Goal: Information Seeking & Learning: Find specific fact

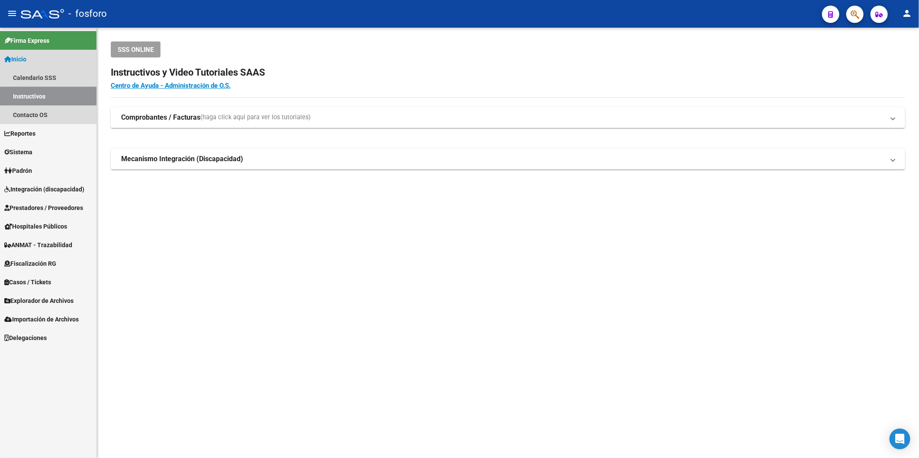
click at [12, 93] on link "Instructivos" at bounding box center [48, 96] width 96 height 19
click at [26, 55] on span "Inicio" at bounding box center [15, 59] width 22 height 10
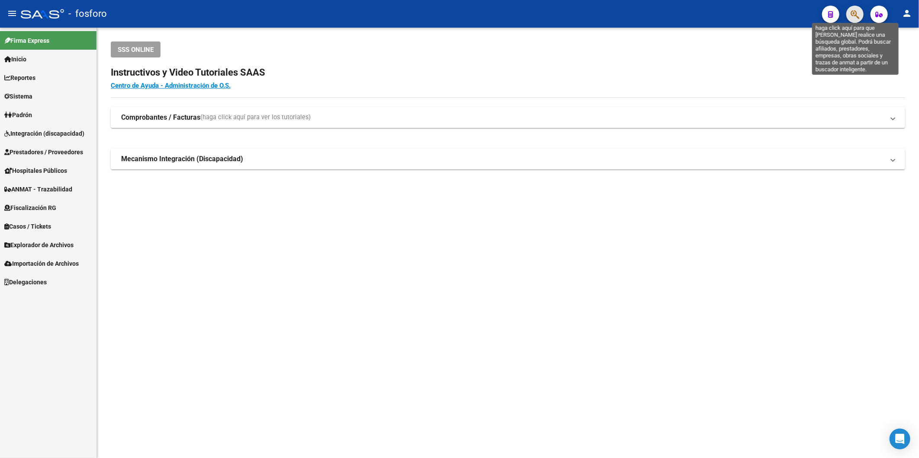
click at [858, 14] on icon "button" at bounding box center [854, 15] width 9 height 10
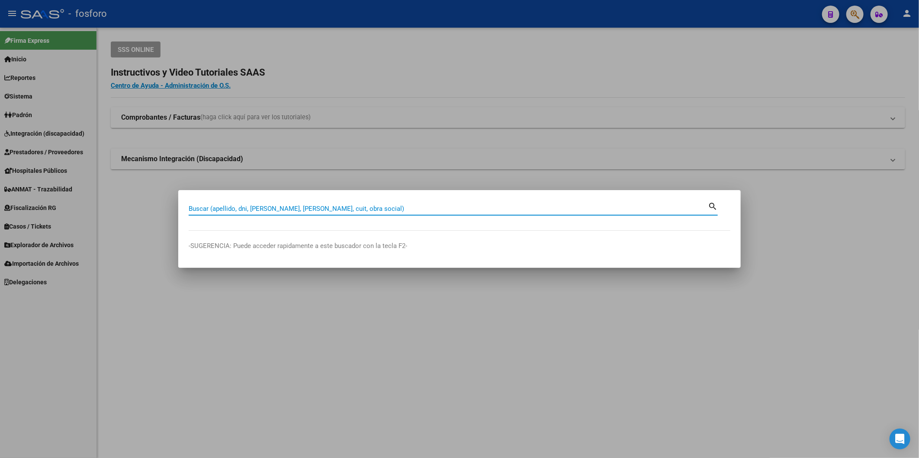
click at [374, 209] on input "Buscar (apellido, dni, [PERSON_NAME], [PERSON_NAME], cuit, obra social)" at bounding box center [448, 209] width 519 height 8
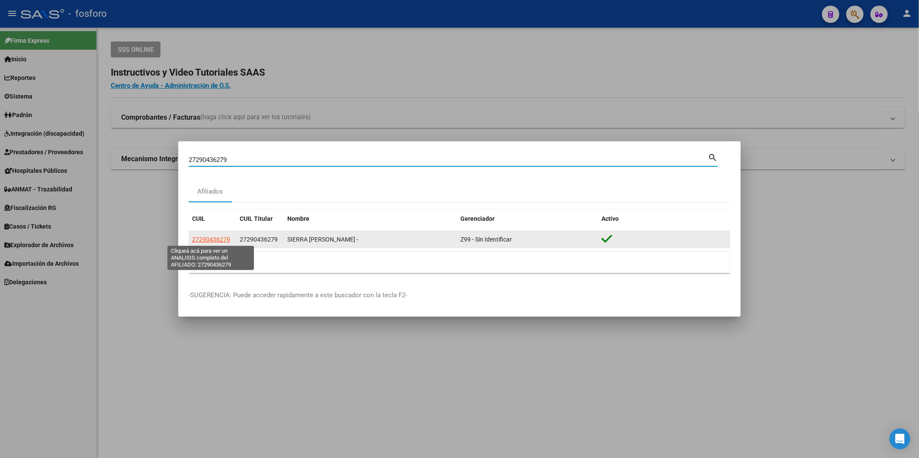
click at [212, 236] on span "27290436279" at bounding box center [211, 239] width 38 height 7
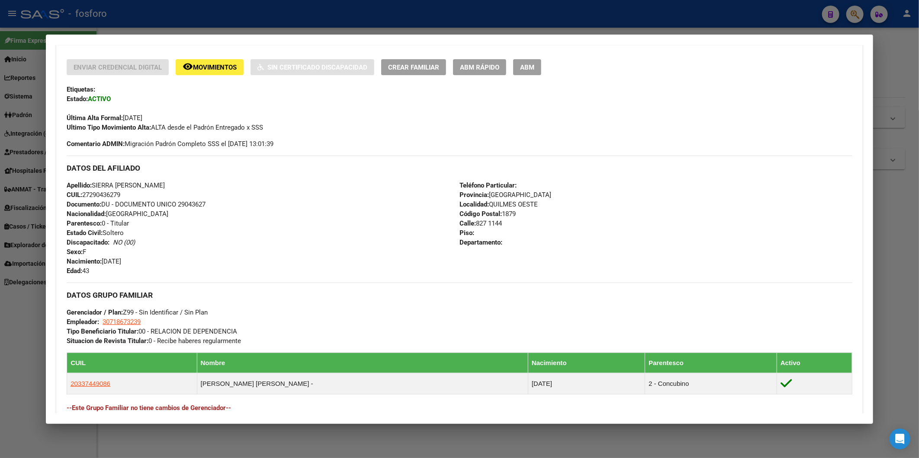
scroll to position [319, 0]
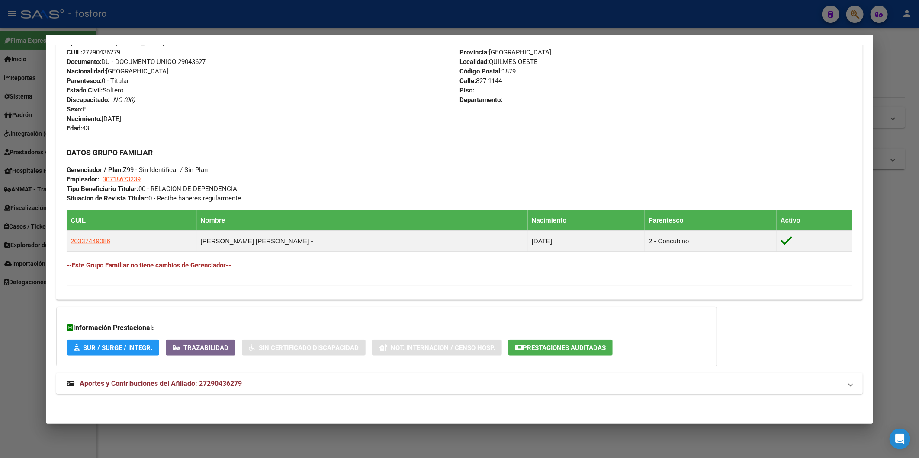
click at [163, 384] on span "Aportes y Contribuciones del Afiliado: 27290436279" at bounding box center [161, 384] width 162 height 8
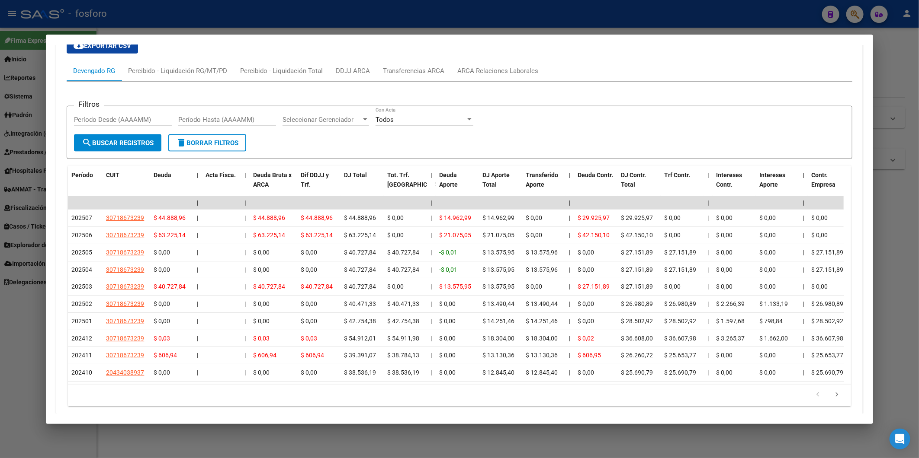
scroll to position [747, 0]
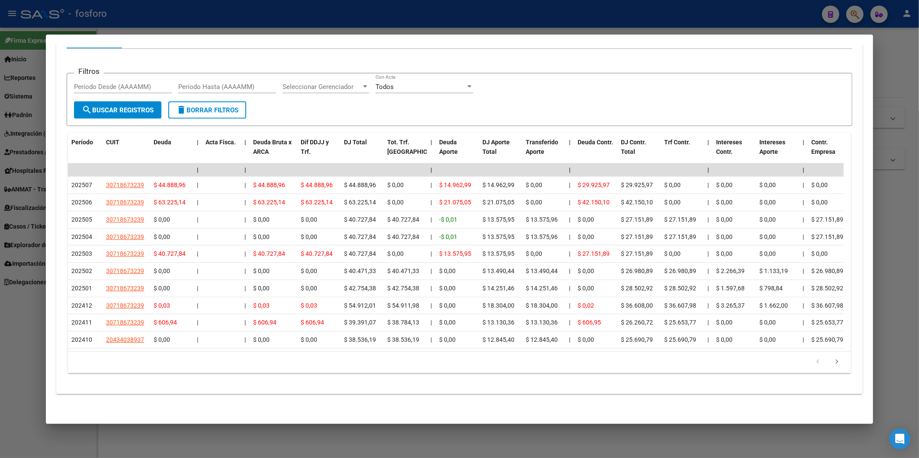
click at [889, 108] on div at bounding box center [459, 229] width 919 height 458
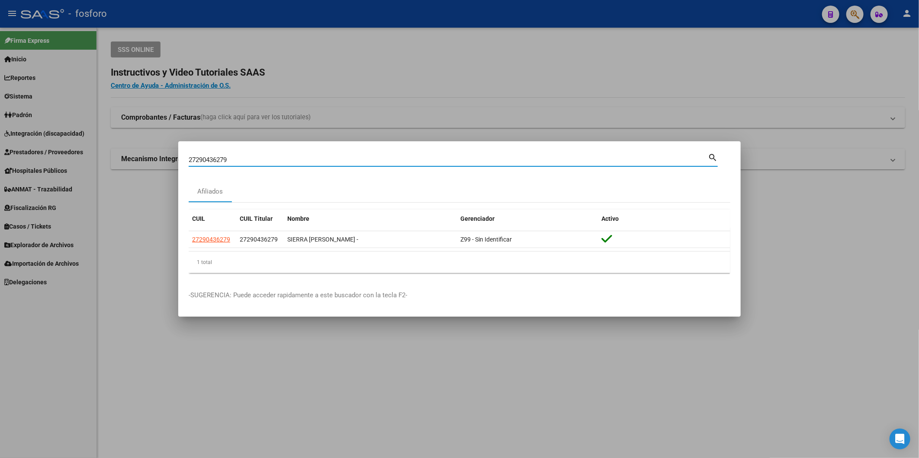
drag, startPoint x: 240, startPoint y: 158, endPoint x: 113, endPoint y: 151, distance: 126.5
click at [143, 160] on div "27290436279 Buscar (apellido, dni, cuil, nro traspaso, cuit, obra social) searc…" at bounding box center [459, 229] width 919 height 458
type input "fastias"
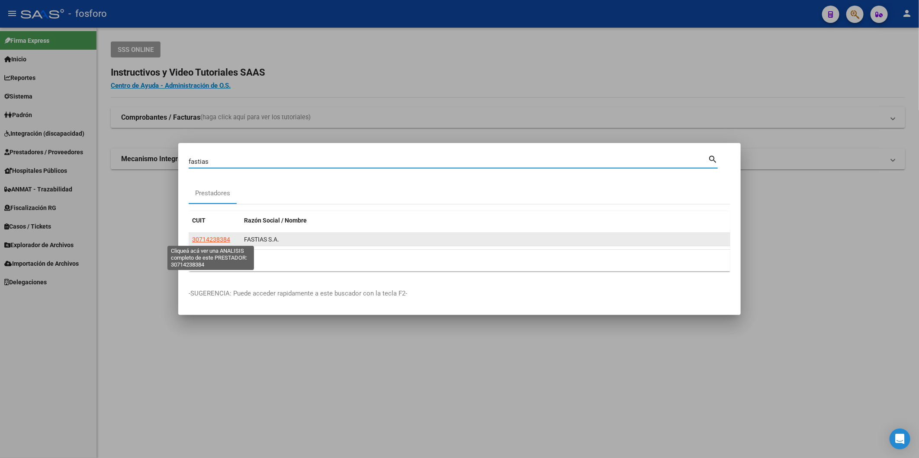
click at [195, 239] on span "30714238384" at bounding box center [211, 239] width 38 height 7
type textarea "30714238384"
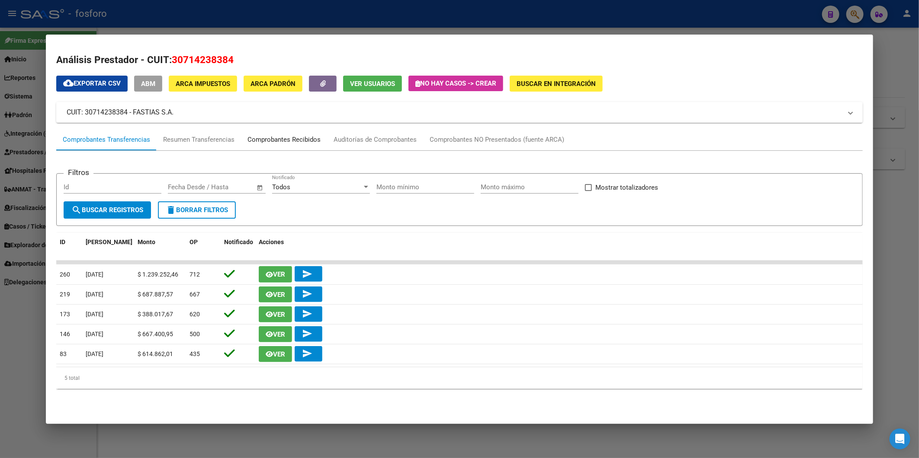
click at [277, 138] on div "Comprobantes Recibidos" at bounding box center [283, 140] width 73 height 10
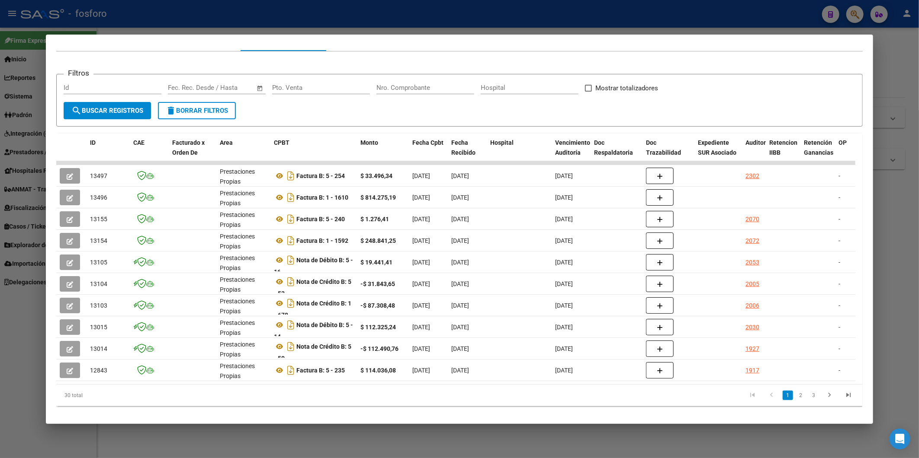
scroll to position [106, 0]
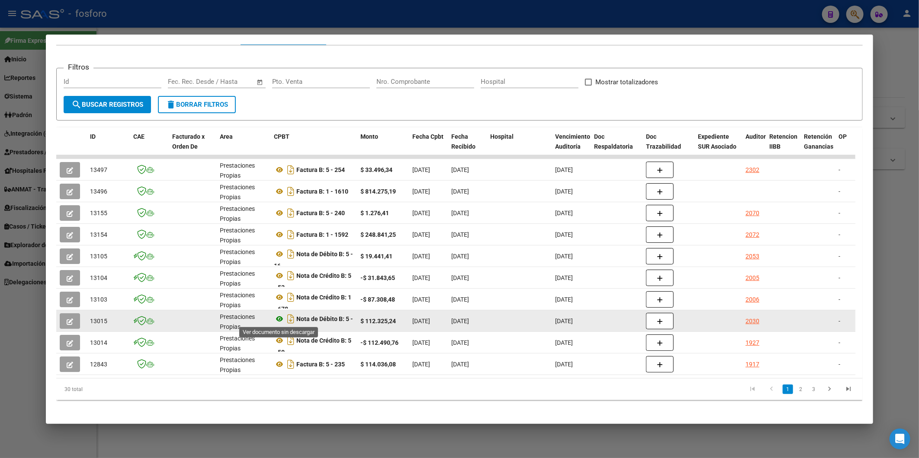
click at [278, 316] on icon at bounding box center [279, 319] width 11 height 10
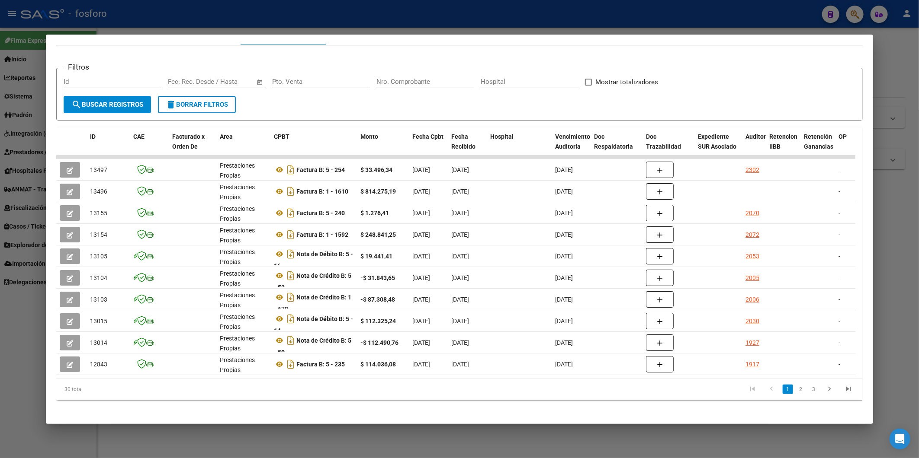
click at [893, 102] on div at bounding box center [459, 229] width 919 height 458
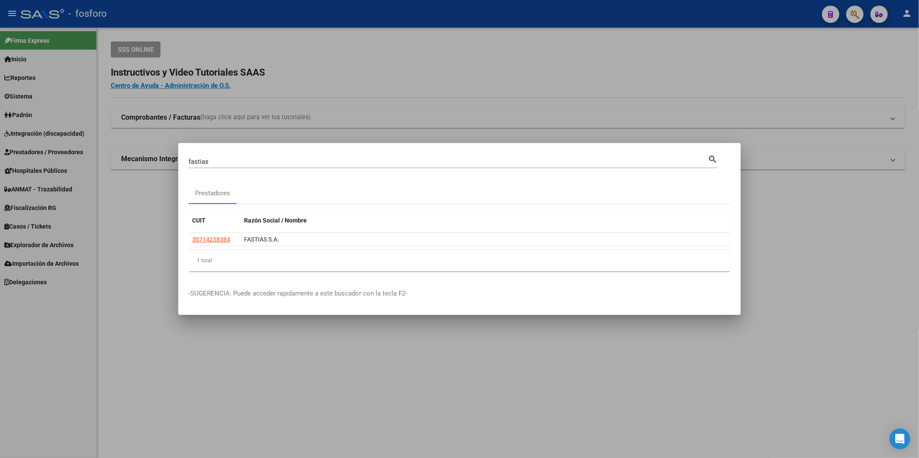
click at [397, 79] on div at bounding box center [459, 229] width 919 height 458
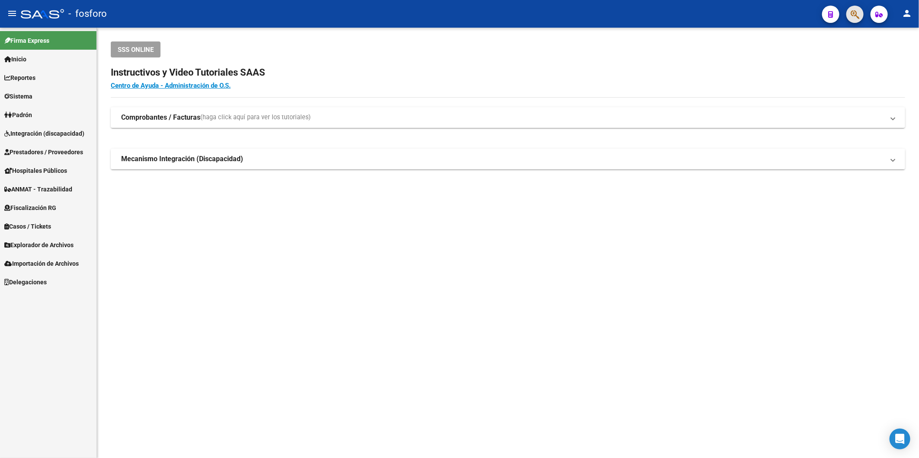
click at [846, 15] on button "button" at bounding box center [854, 14] width 17 height 17
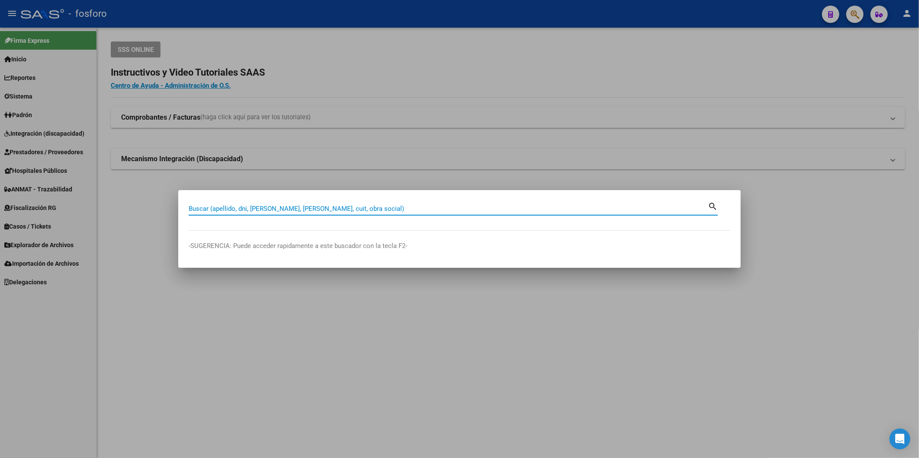
click at [281, 211] on input "Buscar (apellido, dni, [PERSON_NAME], [PERSON_NAME], cuit, obra social)" at bounding box center [448, 209] width 519 height 8
type input "plaza"
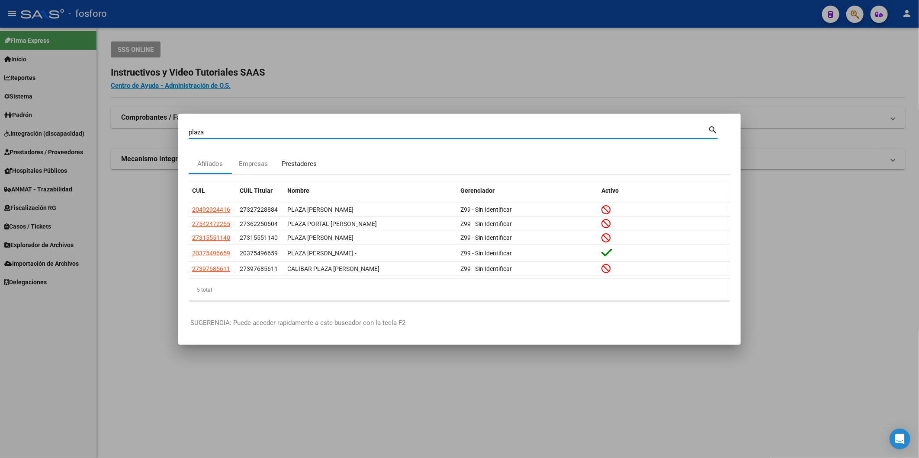
click at [301, 165] on div "Prestadores" at bounding box center [299, 164] width 35 height 10
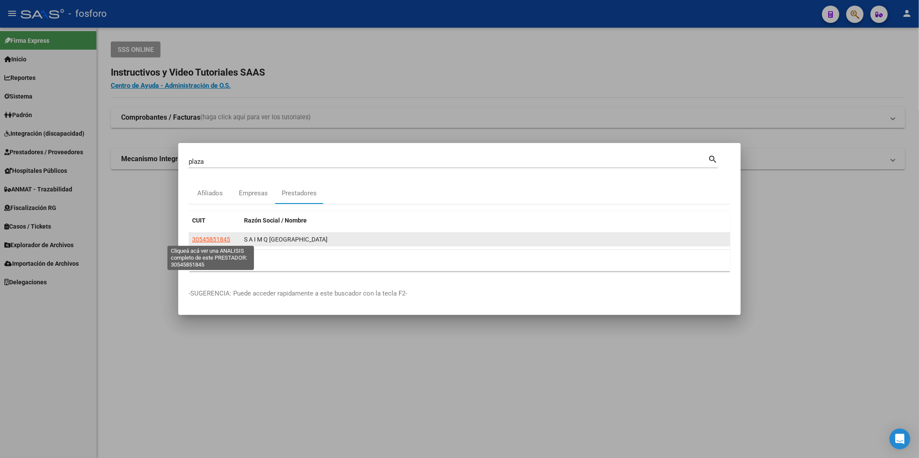
click at [214, 236] on span "30545851845" at bounding box center [211, 239] width 38 height 7
type textarea "30545851845"
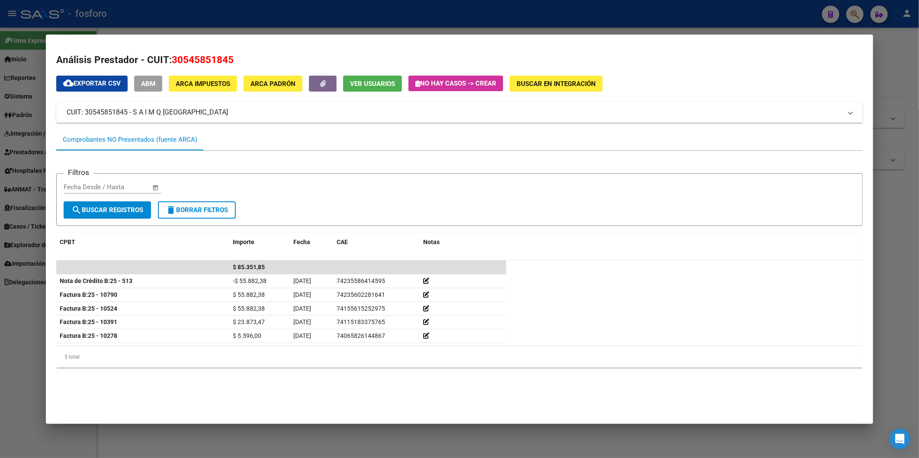
click at [905, 225] on div at bounding box center [459, 229] width 919 height 458
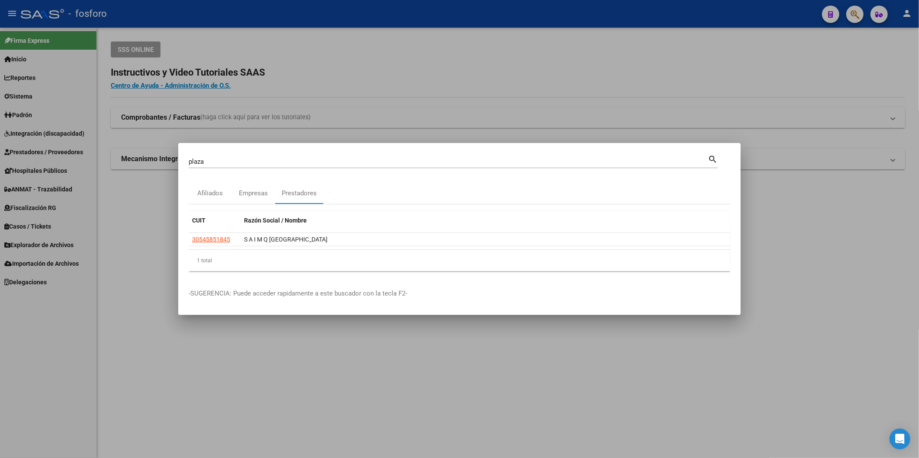
click at [407, 101] on div at bounding box center [459, 229] width 919 height 458
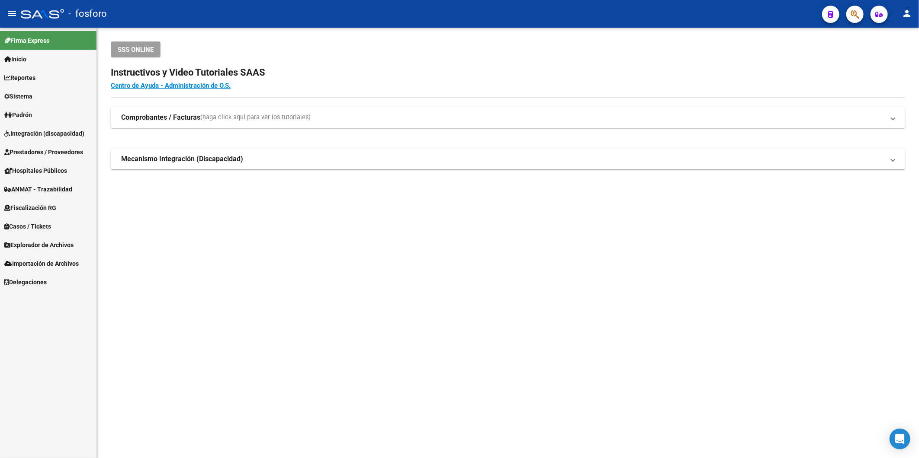
click at [846, 16] on button "button" at bounding box center [854, 14] width 17 height 17
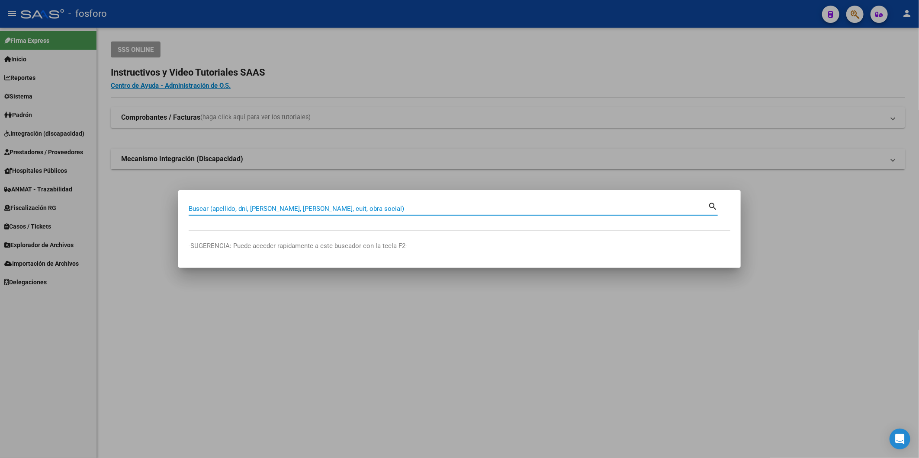
click at [256, 205] on input "Buscar (apellido, dni, [PERSON_NAME], [PERSON_NAME], cuit, obra social)" at bounding box center [448, 209] width 519 height 8
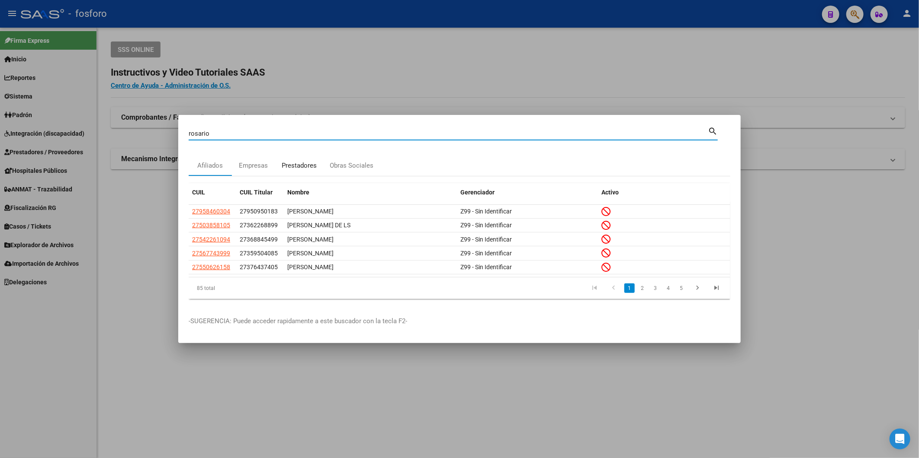
click at [298, 157] on div "Prestadores" at bounding box center [299, 165] width 48 height 21
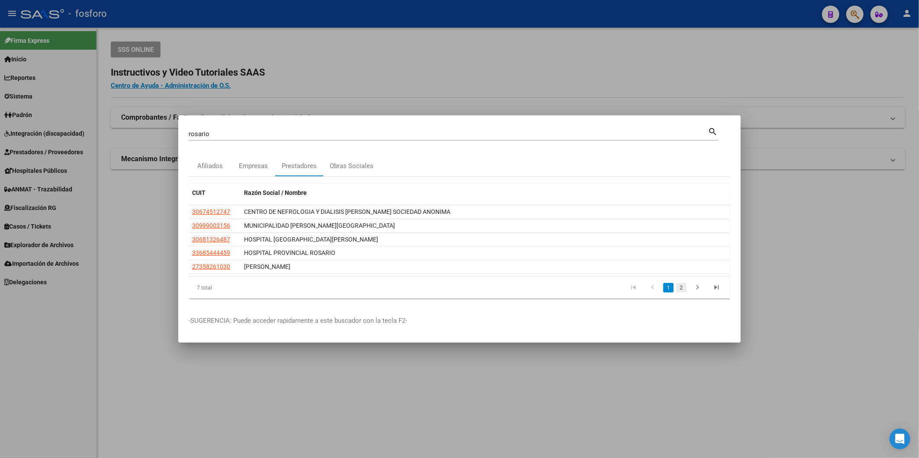
click at [679, 288] on link "2" at bounding box center [681, 288] width 10 height 10
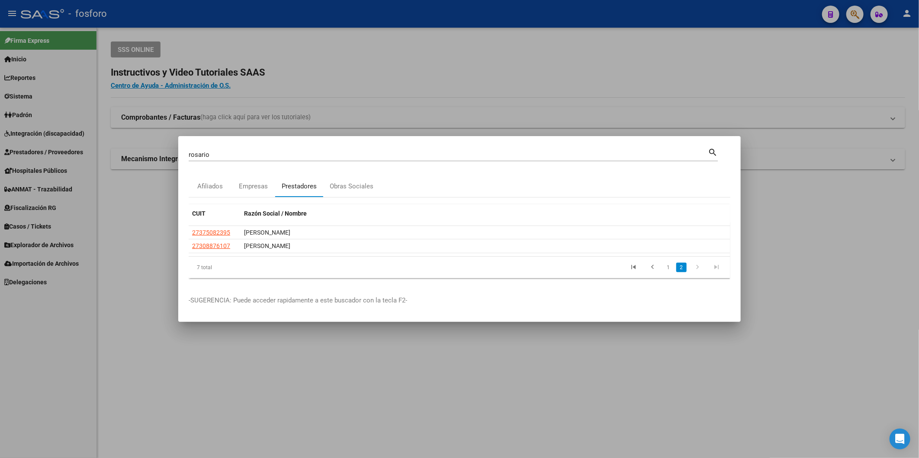
click at [304, 184] on div "Prestadores" at bounding box center [299, 187] width 35 height 10
drag, startPoint x: 231, startPoint y: 150, endPoint x: 92, endPoint y: 146, distance: 138.9
click at [107, 159] on div "[PERSON_NAME] (apellido, dni, cuil, nro traspaso, cuit, obra social) search Afi…" at bounding box center [459, 229] width 919 height 458
type input "plaza"
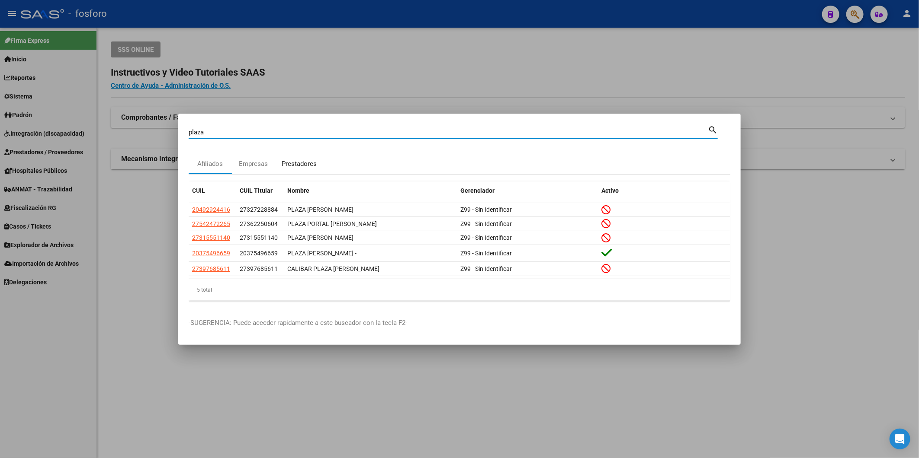
click at [300, 163] on div "Prestadores" at bounding box center [299, 164] width 35 height 10
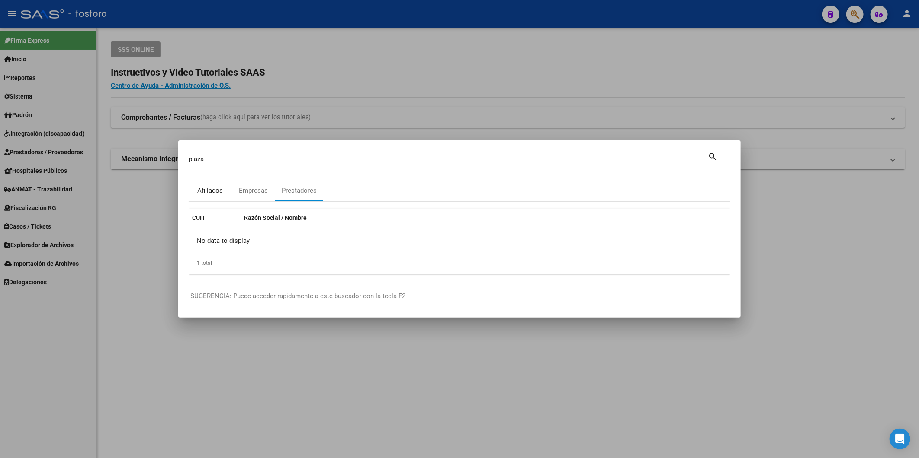
click at [227, 193] on div "Afiliados" at bounding box center [210, 191] width 43 height 21
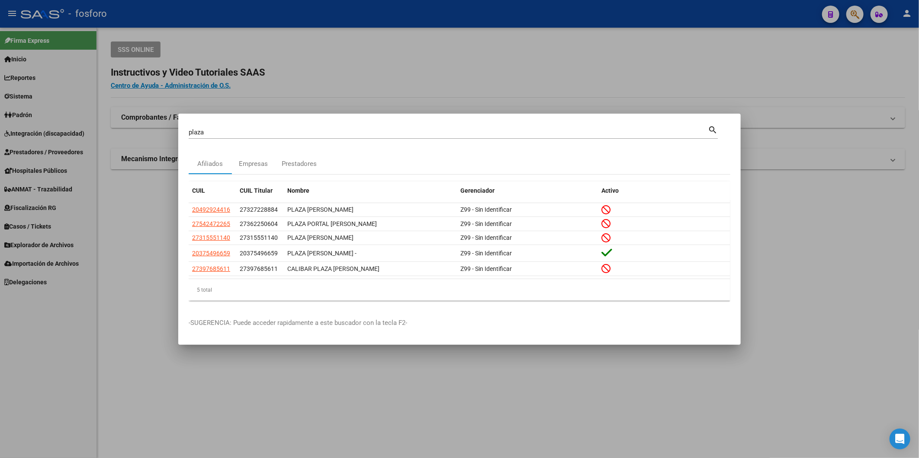
click at [832, 227] on div at bounding box center [459, 229] width 919 height 458
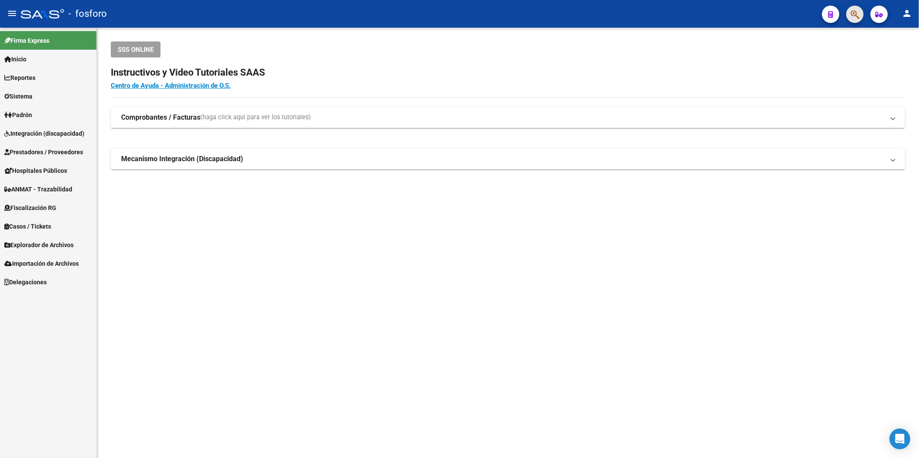
click at [849, 7] on button "button" at bounding box center [854, 14] width 17 height 17
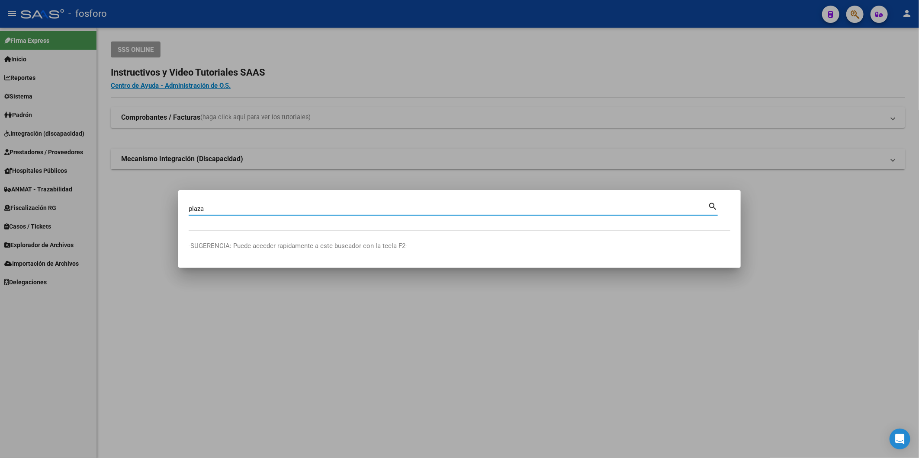
type input "plaza"
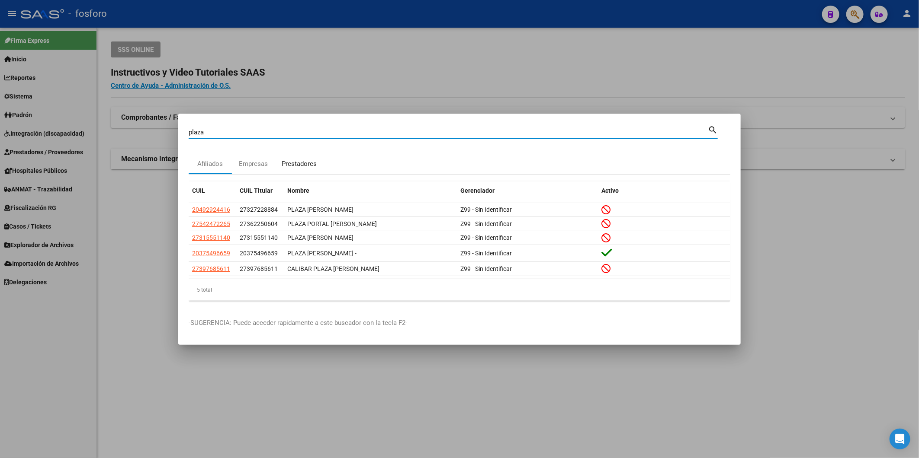
click at [304, 163] on div "Prestadores" at bounding box center [299, 164] width 35 height 10
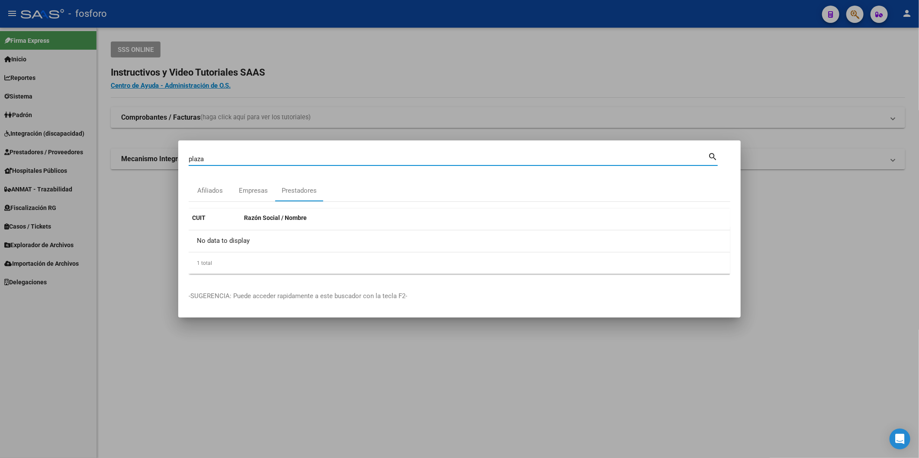
drag, startPoint x: 219, startPoint y: 159, endPoint x: 186, endPoint y: 160, distance: 32.9
click at [186, 160] on mat-dialog-content "plaza Buscar (apellido, dni, cuil, nro traspaso, cuit, obra social) search Afil…" at bounding box center [459, 216] width 562 height 130
click at [551, 70] on div at bounding box center [459, 229] width 919 height 458
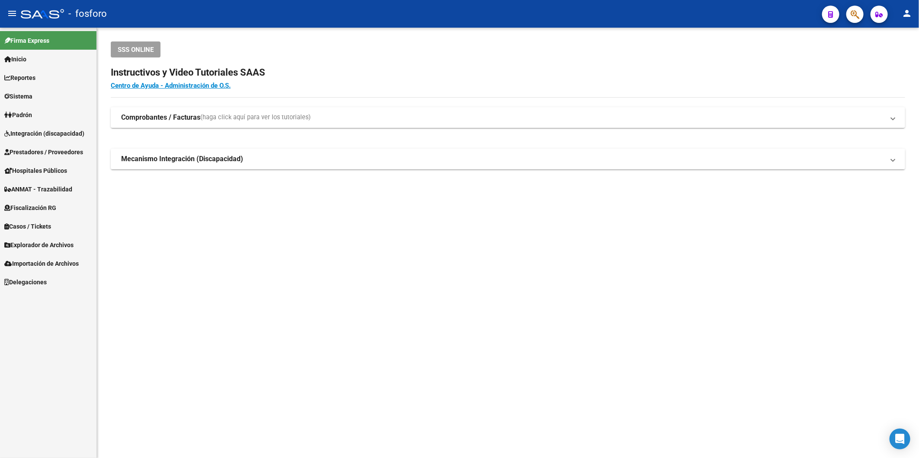
click at [32, 88] on link "Sistema" at bounding box center [48, 96] width 96 height 19
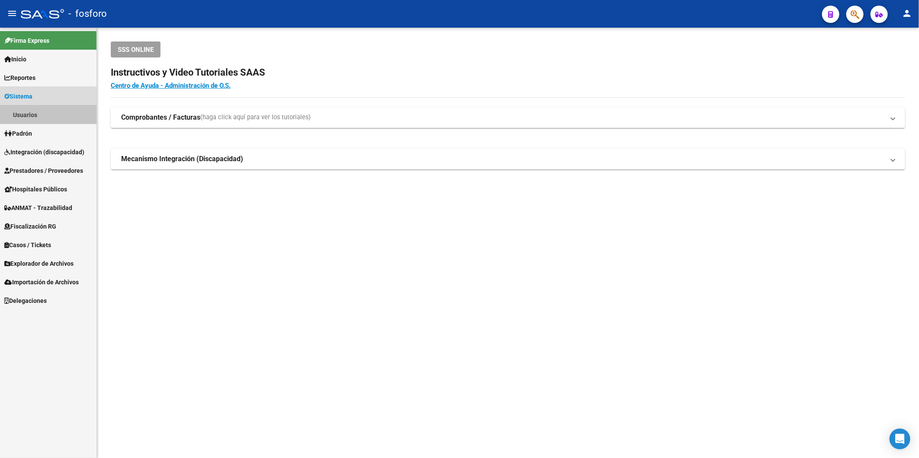
click at [45, 115] on link "Usuarios" at bounding box center [48, 115] width 96 height 19
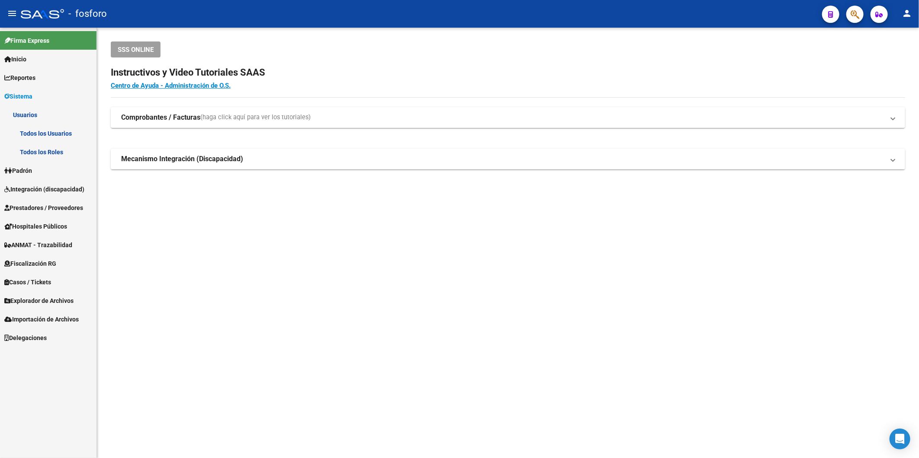
click at [45, 131] on link "Todos los Usuarios" at bounding box center [48, 133] width 96 height 19
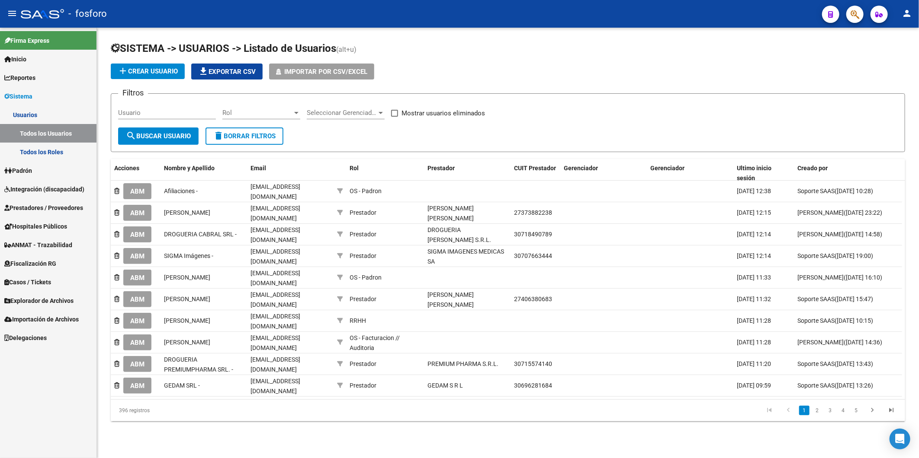
click at [141, 114] on input "Usuario" at bounding box center [167, 113] width 98 height 8
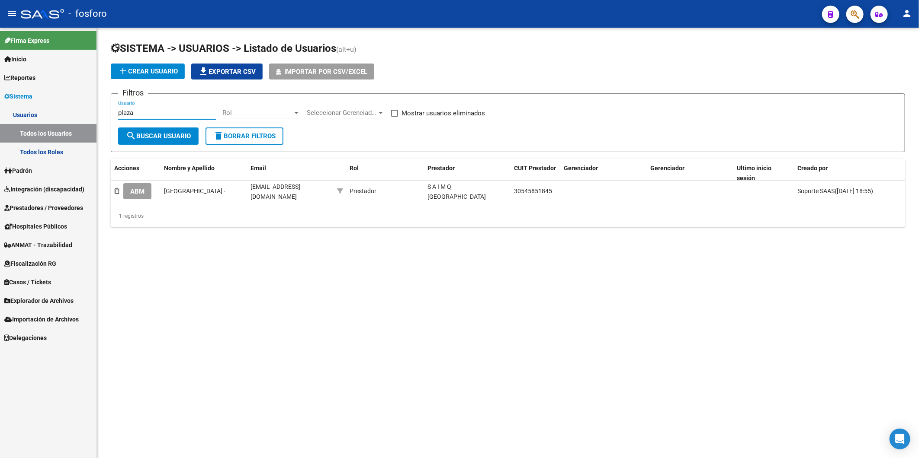
type input "plaza"
click at [379, 338] on mat-sidenav-content "SISTEMA -> USUARIOS -> Listado de Usuarios (alt+u) add Crear Usuario file_downl…" at bounding box center [508, 243] width 822 height 431
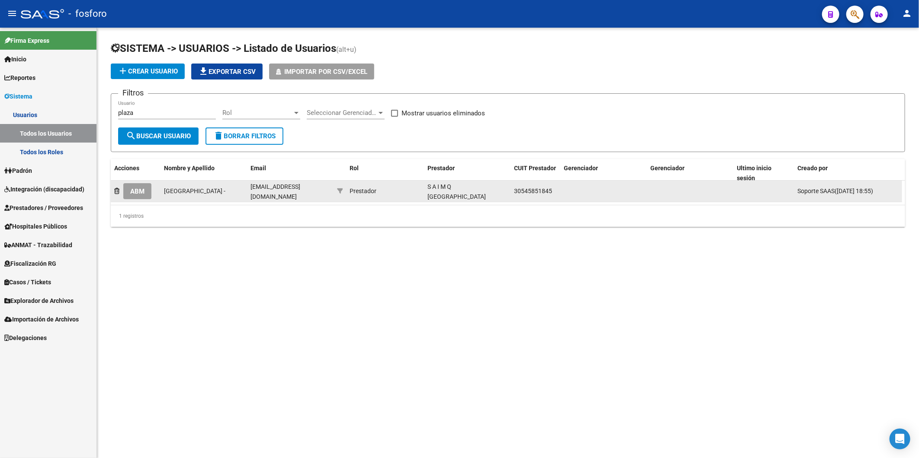
click at [139, 191] on span "ABM" at bounding box center [137, 192] width 14 height 8
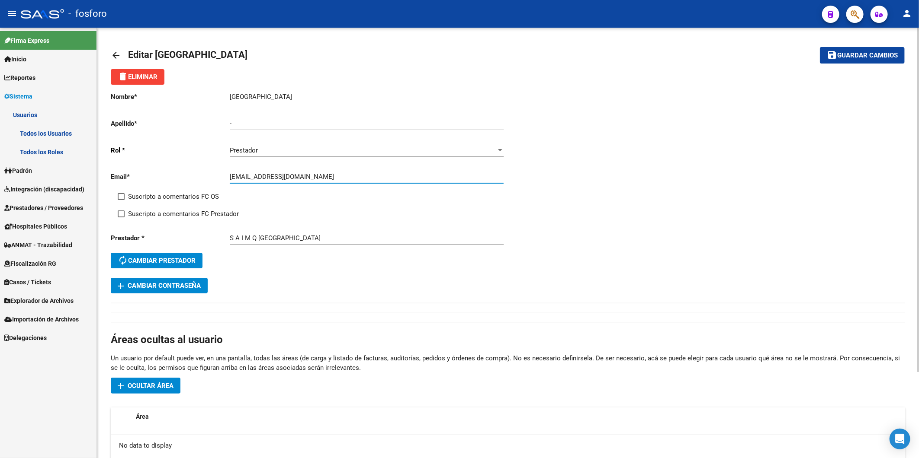
drag, startPoint x: 375, startPoint y: 180, endPoint x: 109, endPoint y: 163, distance: 266.9
click at [109, 163] on div "arrow_back Editar [GEOGRAPHIC_DATA] save Guardar cambios delete Eliminar Nombre…" at bounding box center [508, 297] width 822 height 538
type input "[EMAIL_ADDRESS][DOMAIN_NAME]"
click at [858, 61] on button "save Guardar cambios" at bounding box center [862, 55] width 85 height 16
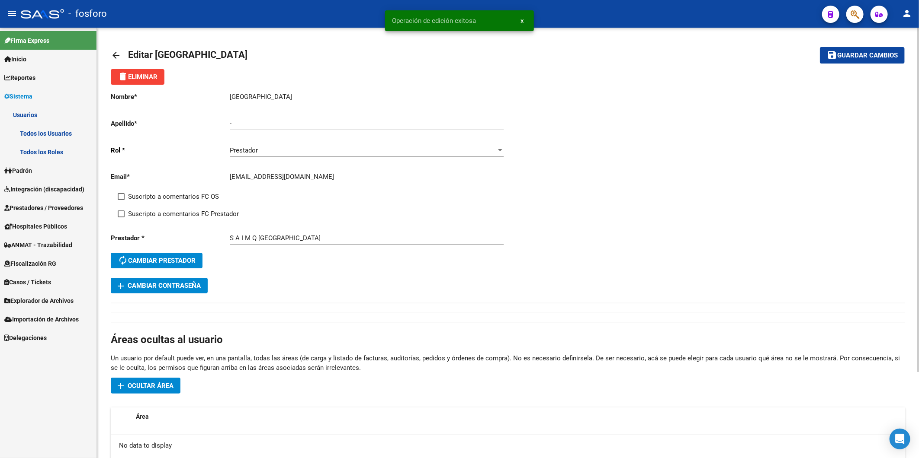
click at [113, 54] on mat-icon "arrow_back" at bounding box center [116, 55] width 10 height 10
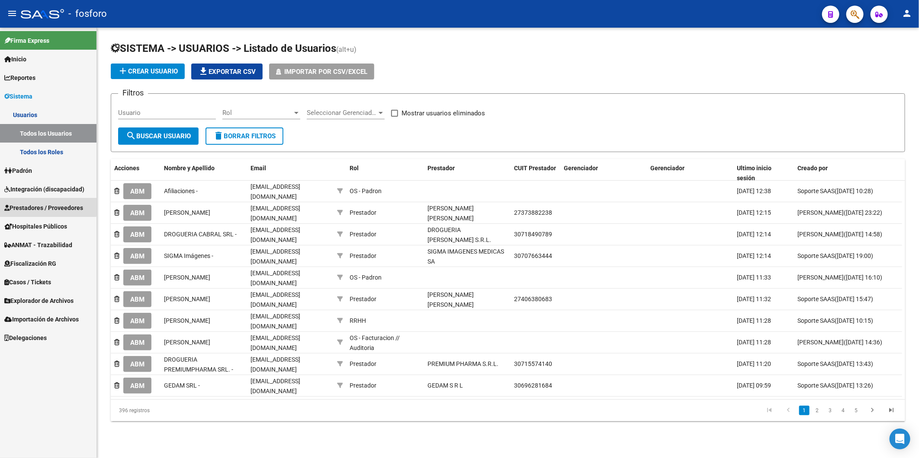
click at [41, 206] on span "Prestadores / Proveedores" at bounding box center [43, 208] width 79 height 10
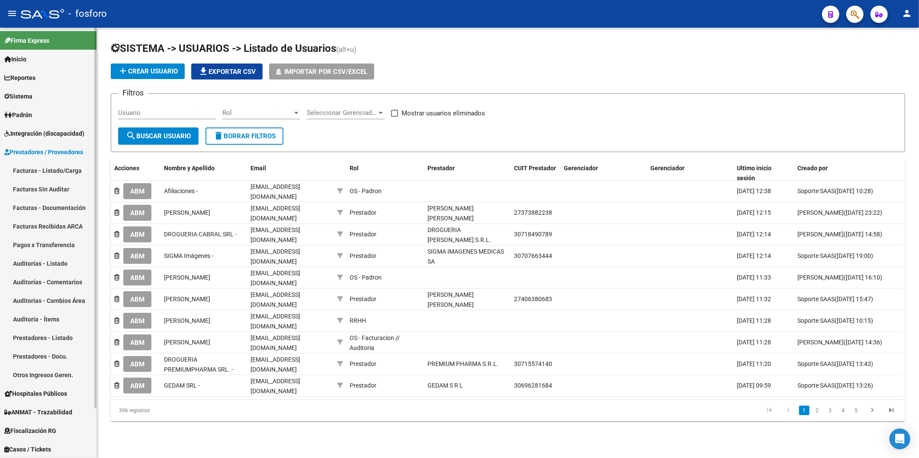
click at [53, 172] on link "Facturas - Listado/Carga" at bounding box center [48, 170] width 96 height 19
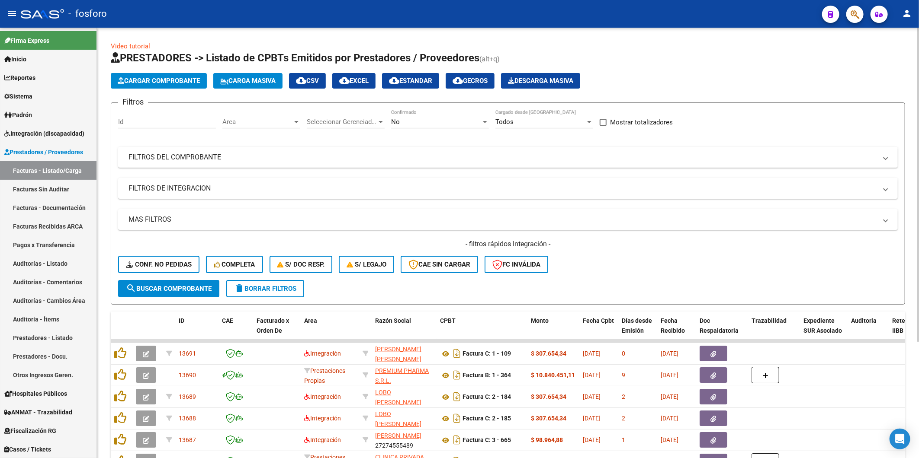
click at [260, 126] on span "Area" at bounding box center [257, 122] width 70 height 8
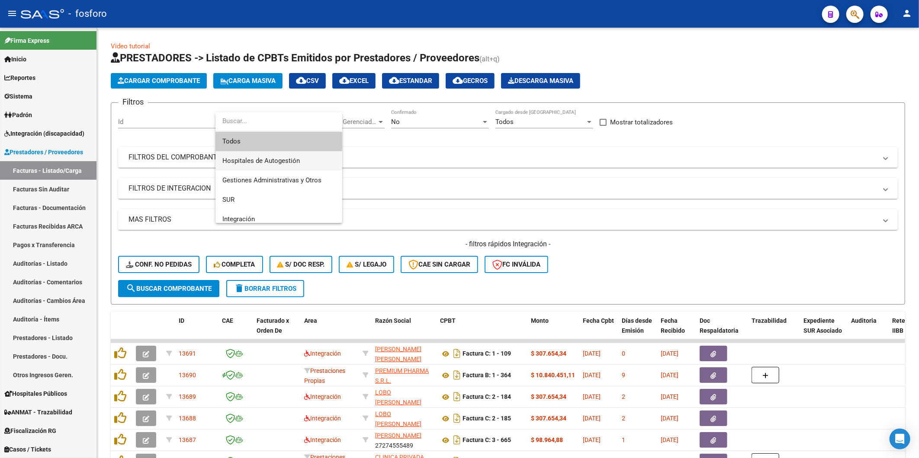
click at [258, 156] on span "Hospitales de Autogestión" at bounding box center [278, 160] width 113 height 19
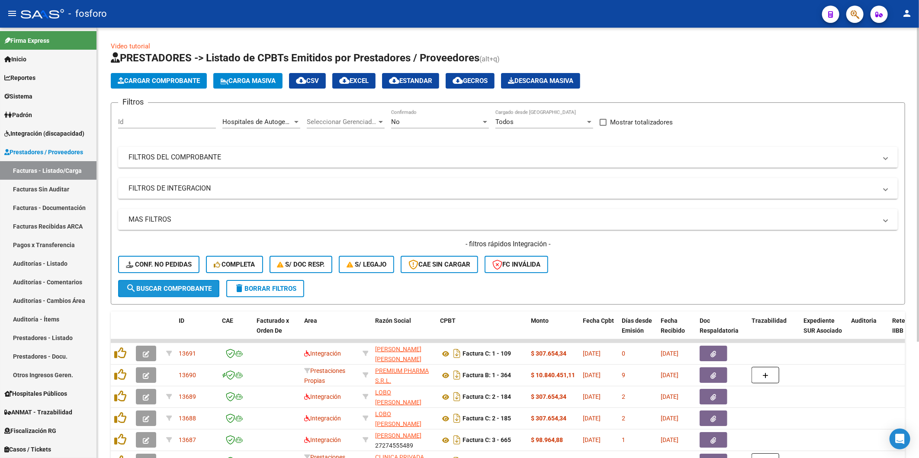
click at [188, 286] on span "search Buscar Comprobante" at bounding box center [169, 289] width 86 height 8
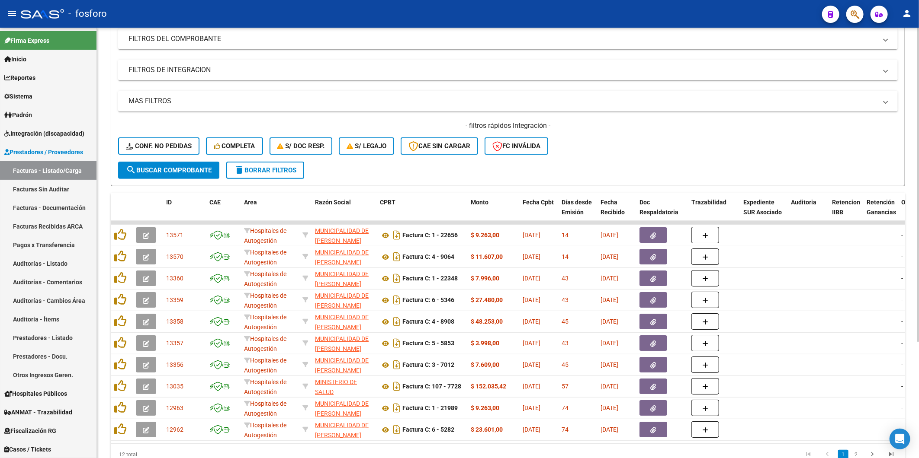
scroll to position [144, 0]
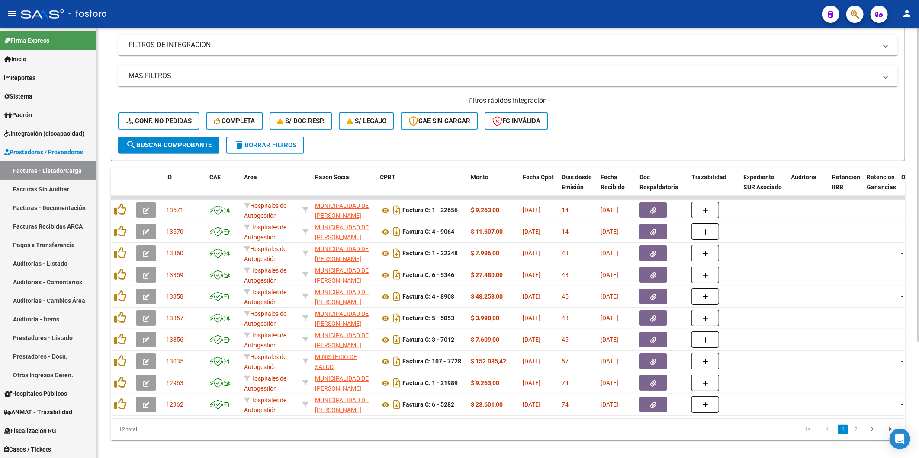
click at [918, 158] on html "menu - fosforo person Firma Express Inicio Calendario SSS Instructivos Contacto…" at bounding box center [459, 229] width 919 height 458
click at [854, 434] on link "2" at bounding box center [856, 430] width 10 height 10
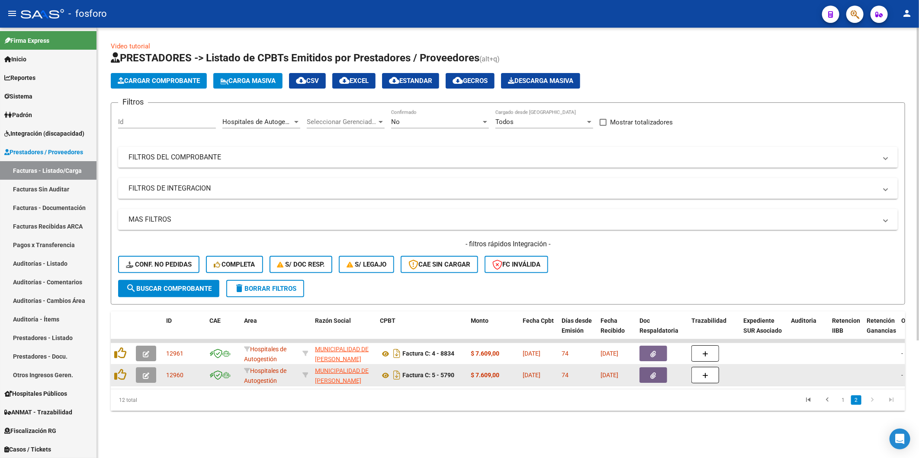
scroll to position [0, 0]
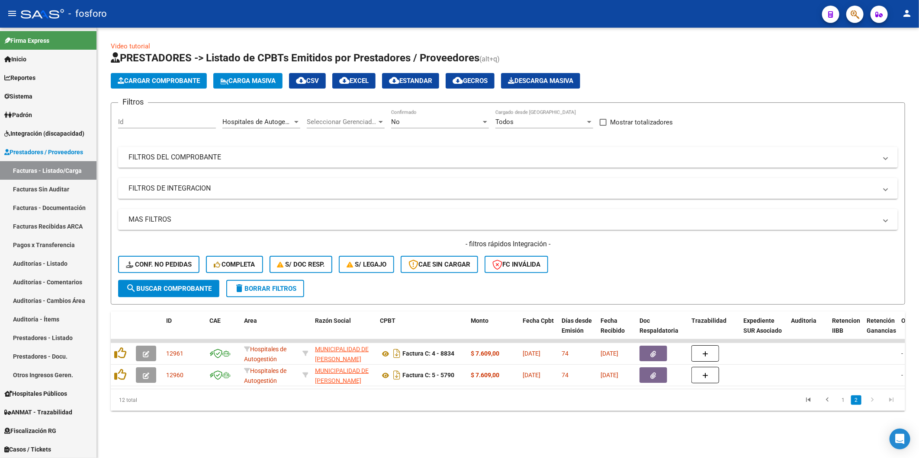
click at [265, 130] on div "Hospitales de Autogestión Area" at bounding box center [261, 123] width 78 height 27
click at [264, 126] on div "Hospitales de Autogestión Area" at bounding box center [261, 119] width 78 height 19
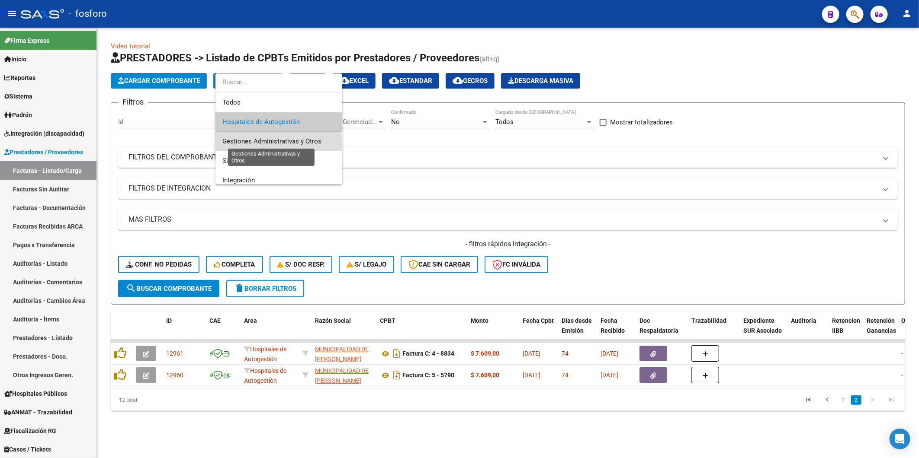
click at [260, 144] on span "Gestiones Administrativas y Otros" at bounding box center [271, 142] width 99 height 8
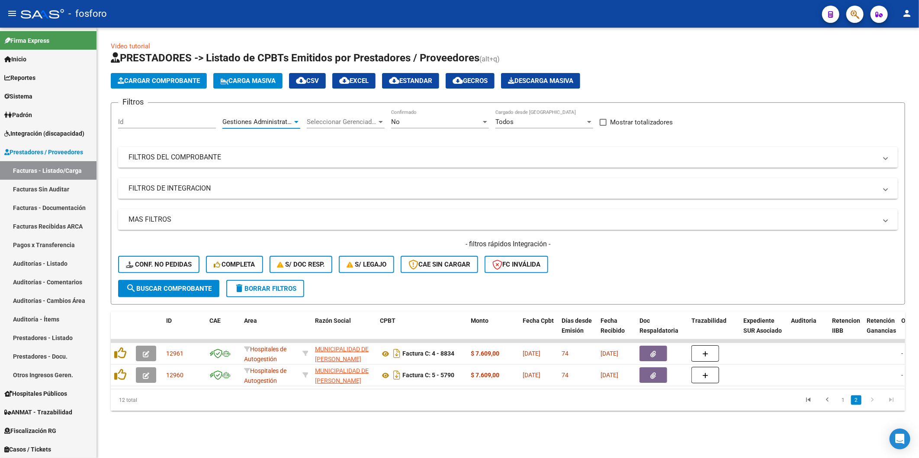
click at [171, 289] on span "search Buscar Comprobante" at bounding box center [169, 289] width 86 height 8
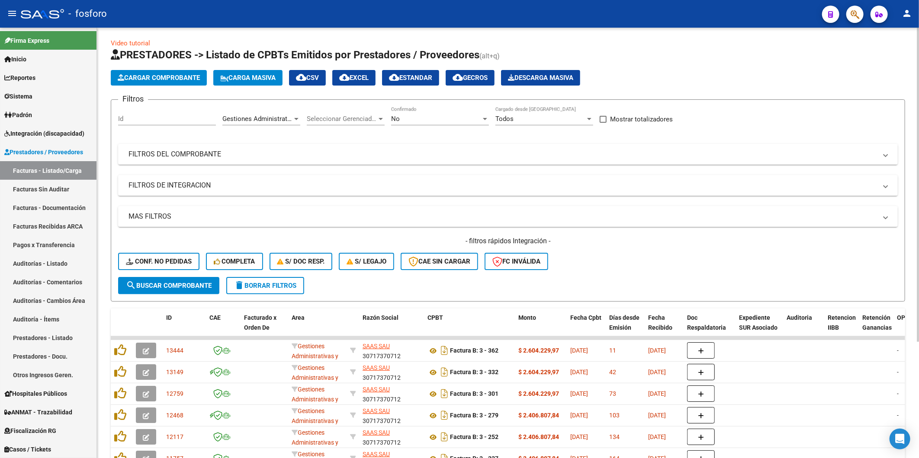
scroll to position [2, 0]
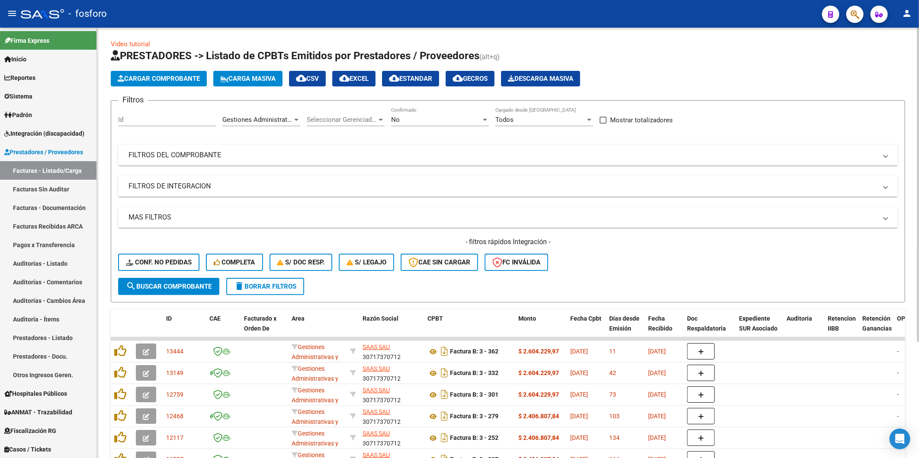
click at [918, 138] on html "menu - fosforo person Firma Express Inicio Calendario SSS Instructivos Contacto…" at bounding box center [459, 229] width 919 height 458
click at [254, 118] on span "Gestiones Administrativas y Otros" at bounding box center [271, 120] width 99 height 8
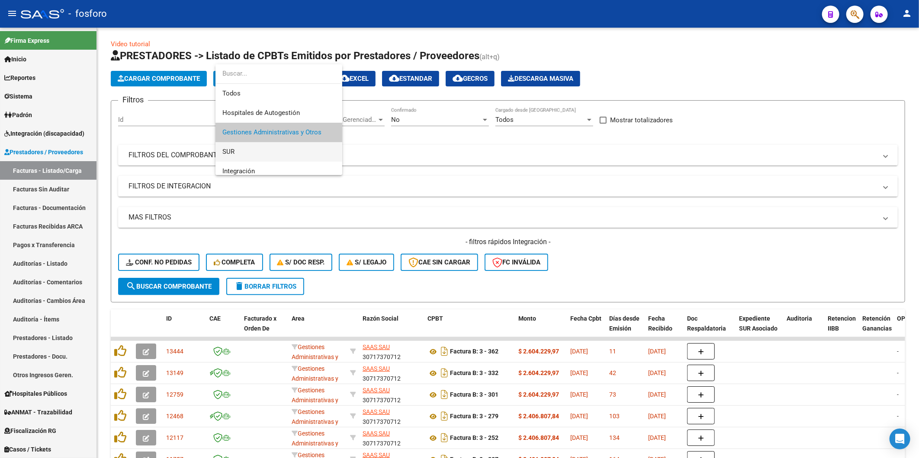
scroll to position [13, 0]
click at [252, 141] on span "SUR" at bounding box center [278, 138] width 113 height 19
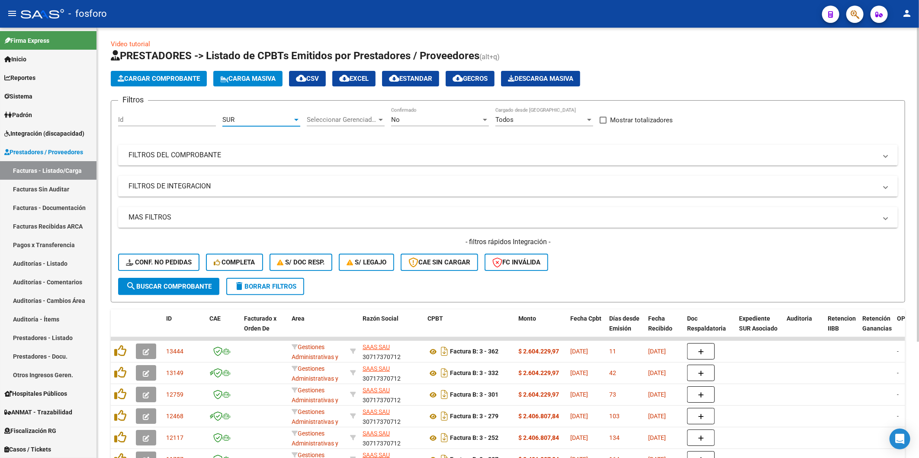
click at [171, 289] on span "search Buscar Comprobante" at bounding box center [169, 287] width 86 height 8
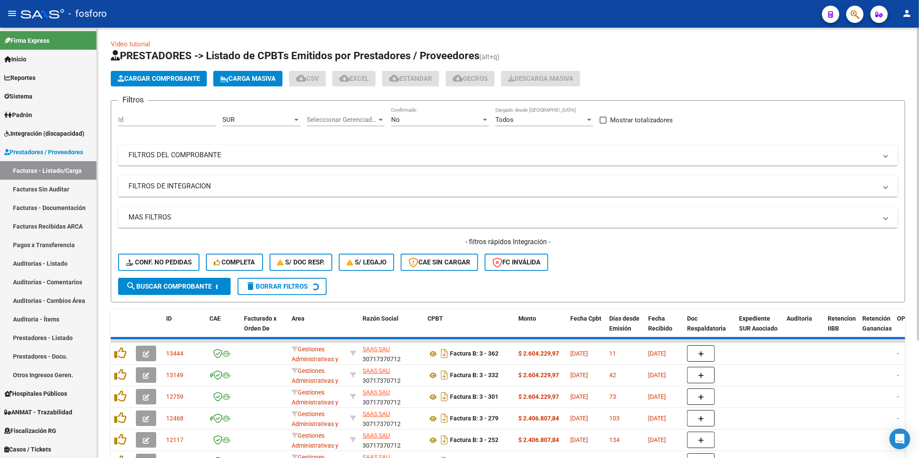
scroll to position [0, 0]
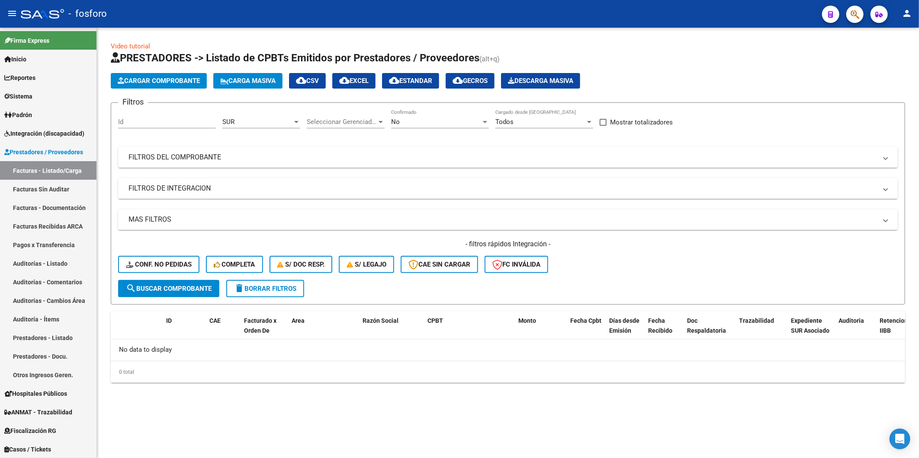
click at [286, 119] on div "SUR" at bounding box center [257, 122] width 70 height 8
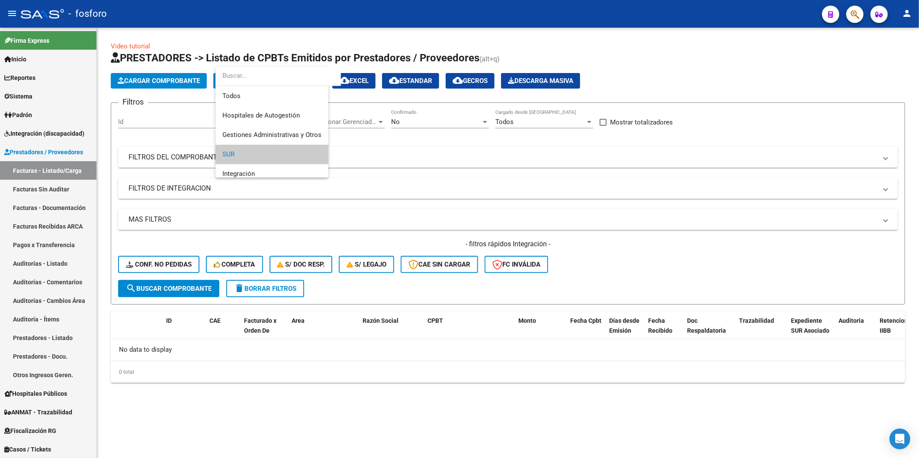
scroll to position [32, 0]
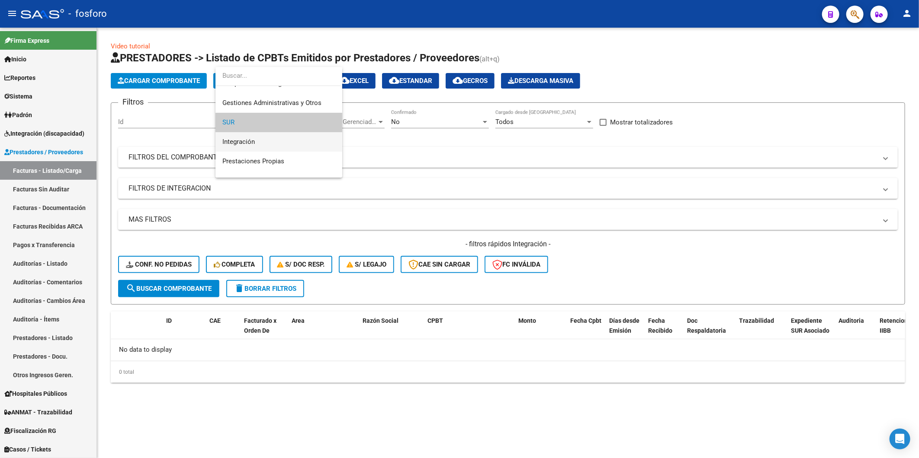
click at [267, 144] on span "Integración" at bounding box center [278, 141] width 113 height 19
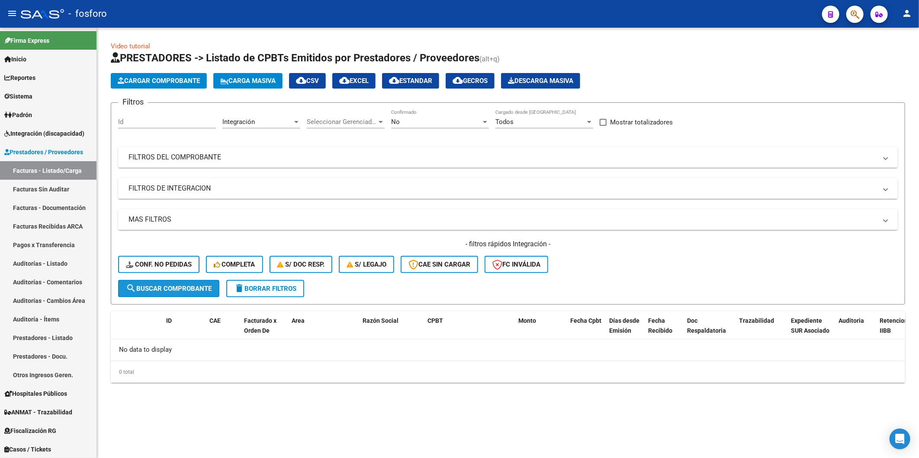
click at [189, 283] on button "search Buscar Comprobante" at bounding box center [168, 288] width 101 height 17
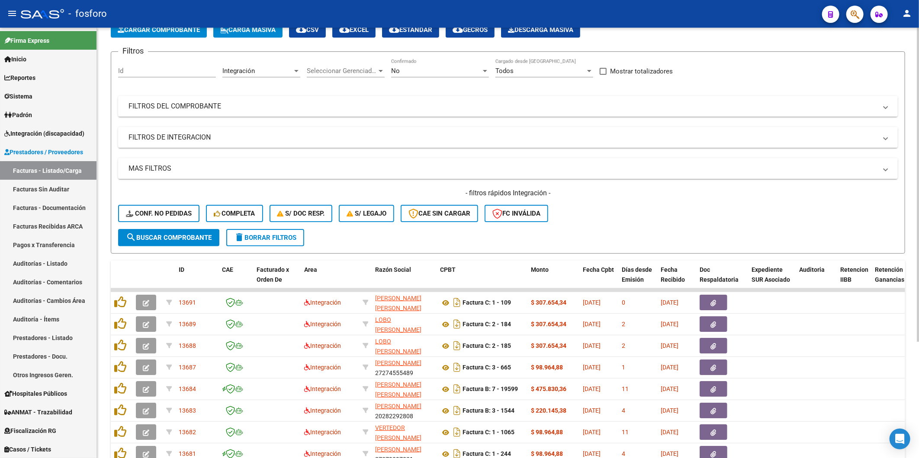
scroll to position [14, 0]
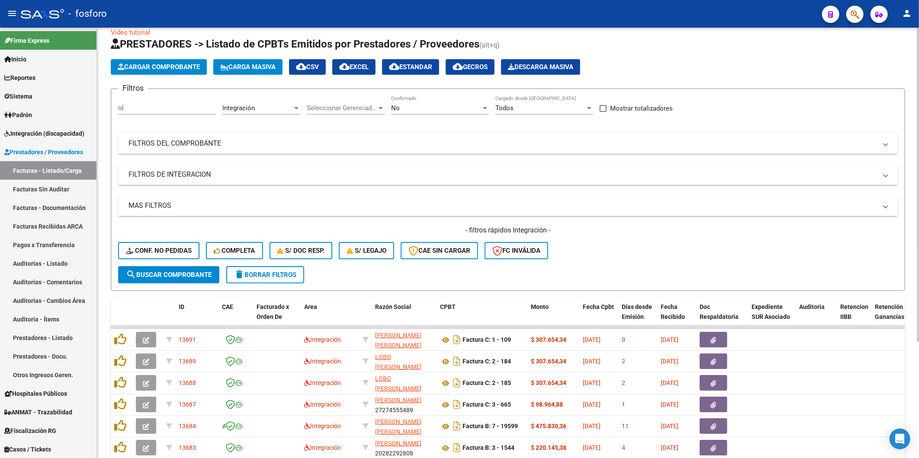
click at [915, 139] on div "Video tutorial PRESTADORES -> Listado de CPBTs Emitidos por Prestadores / Prove…" at bounding box center [509, 306] width 824 height 584
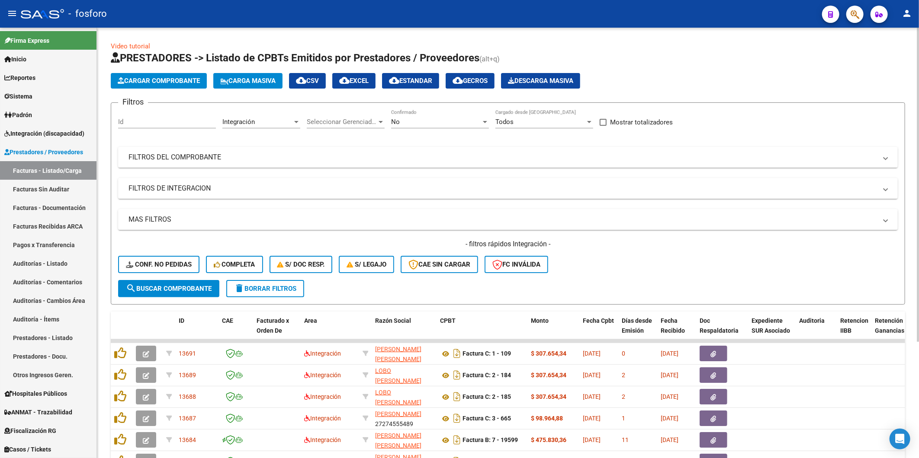
click at [259, 131] on div "Integración Area" at bounding box center [261, 123] width 78 height 27
click at [261, 131] on div "Integración Area" at bounding box center [261, 123] width 78 height 27
click at [261, 128] on div "Integración Area" at bounding box center [261, 119] width 78 height 19
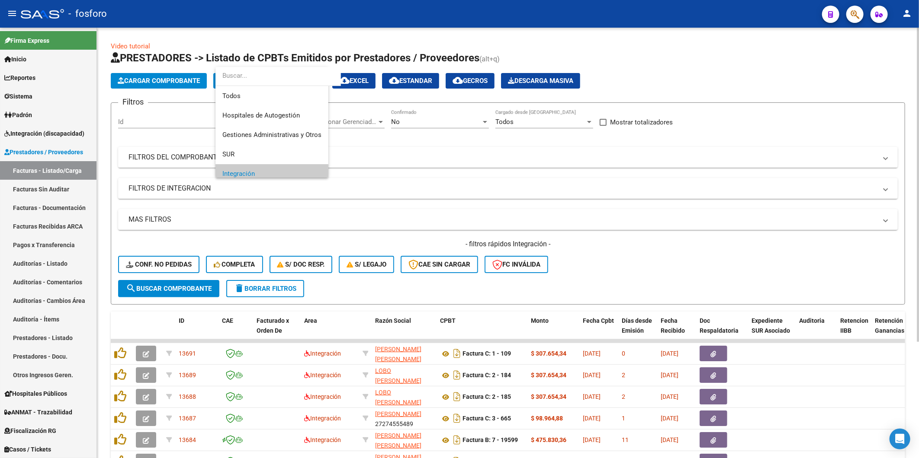
scroll to position [52, 0]
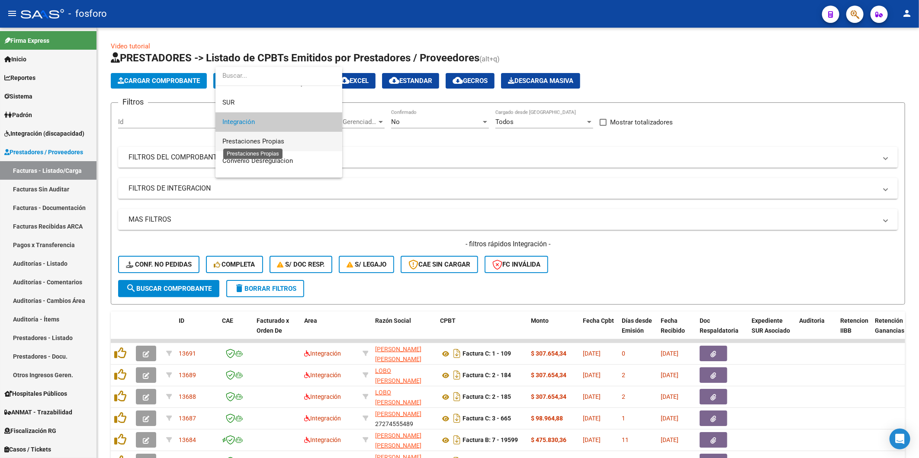
click at [260, 141] on span "Prestaciones Propias" at bounding box center [253, 142] width 62 height 8
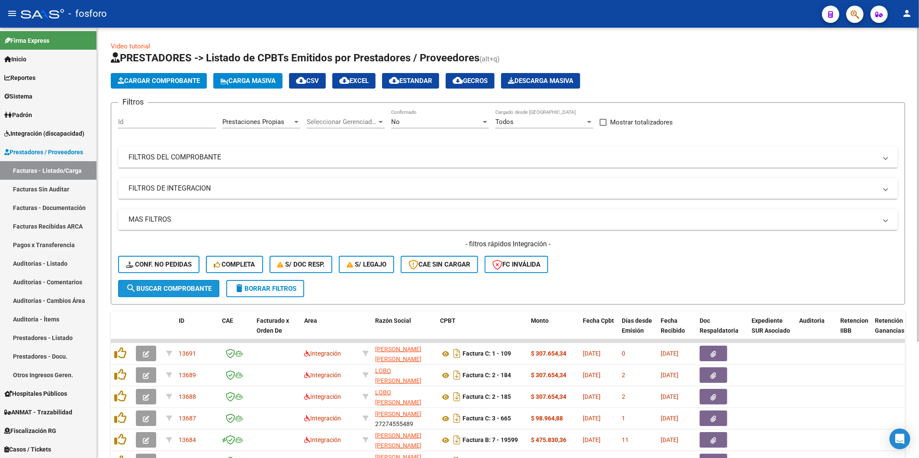
click at [191, 287] on span "search Buscar Comprobante" at bounding box center [169, 289] width 86 height 8
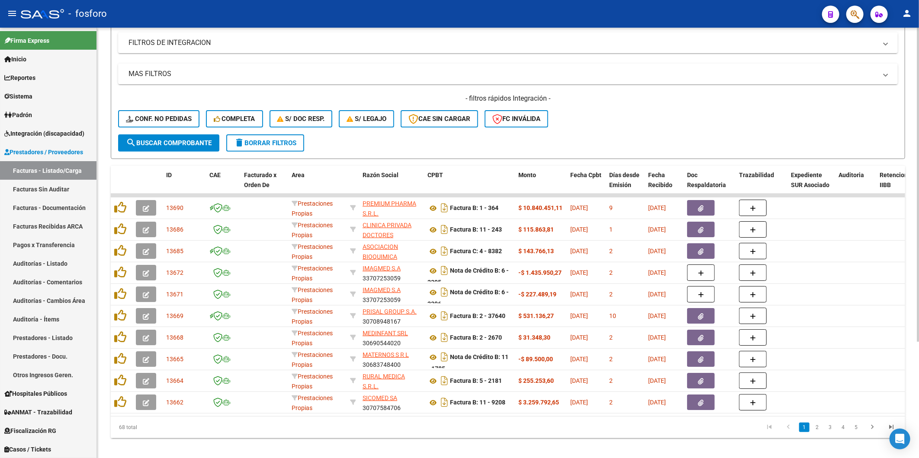
scroll to position [148, 0]
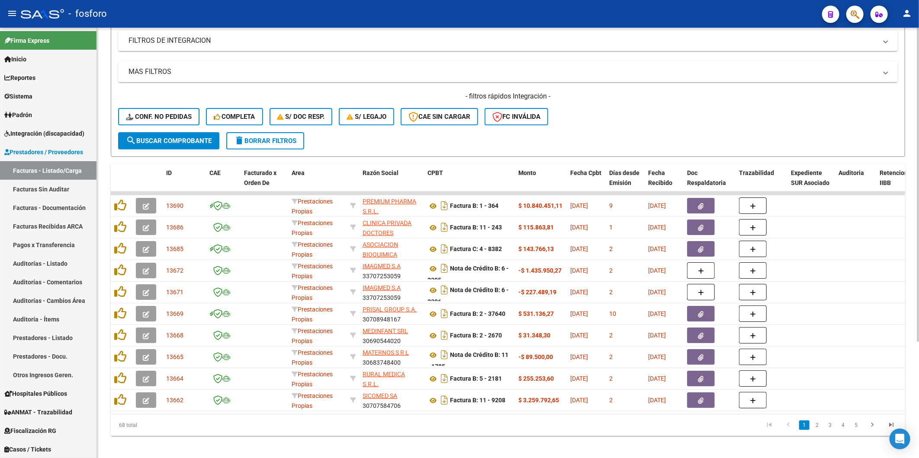
click at [875, 143] on div "Video tutorial PRESTADORES -> Listado de CPBTs Emitidos por Prestadores / Prove…" at bounding box center [509, 172] width 824 height 584
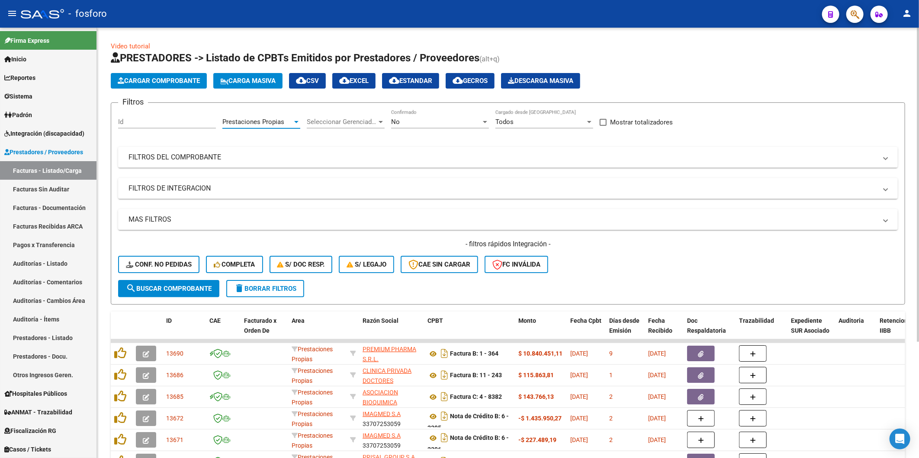
click at [230, 122] on span "Prestaciones Propias" at bounding box center [253, 122] width 62 height 8
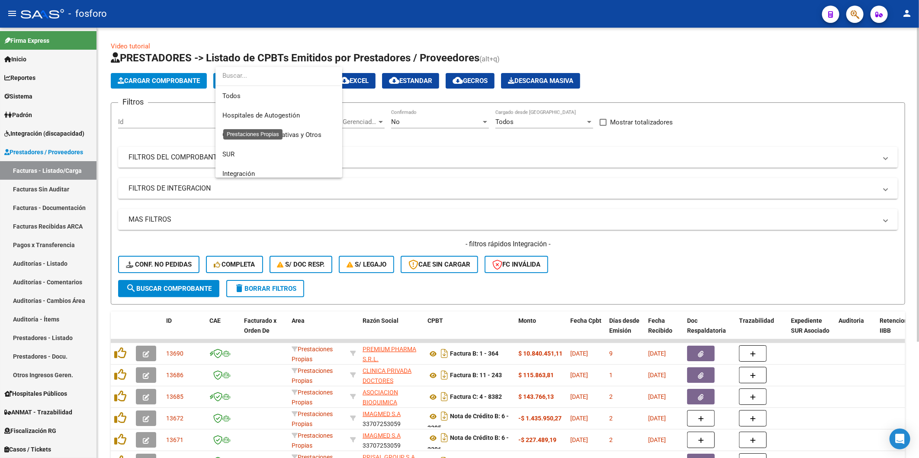
scroll to position [71, 0]
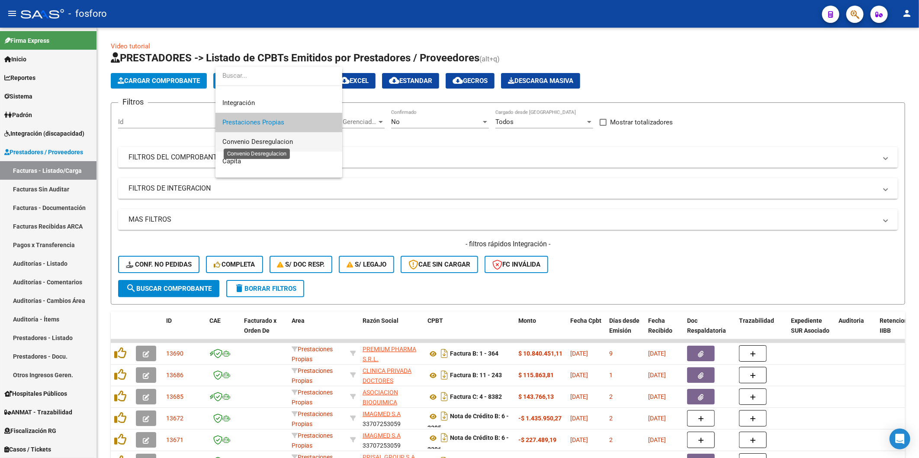
click at [246, 143] on span "Convenio Desregulacion" at bounding box center [257, 142] width 70 height 8
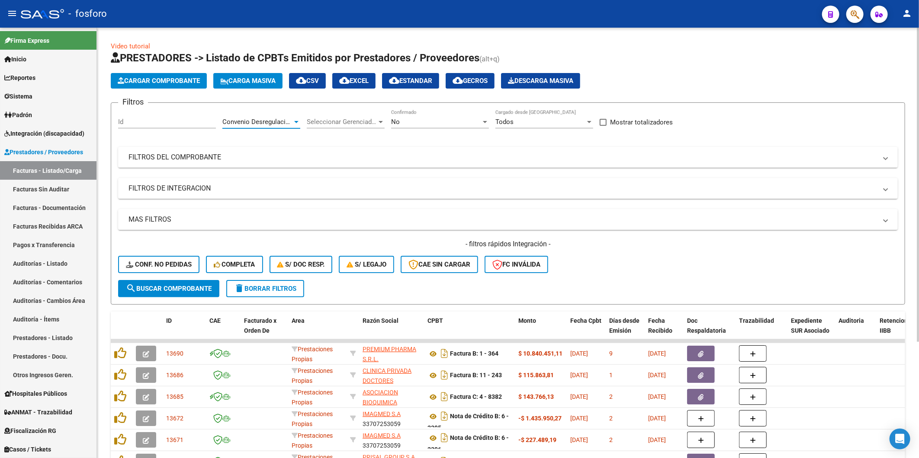
click at [200, 285] on span "search Buscar Comprobante" at bounding box center [169, 289] width 86 height 8
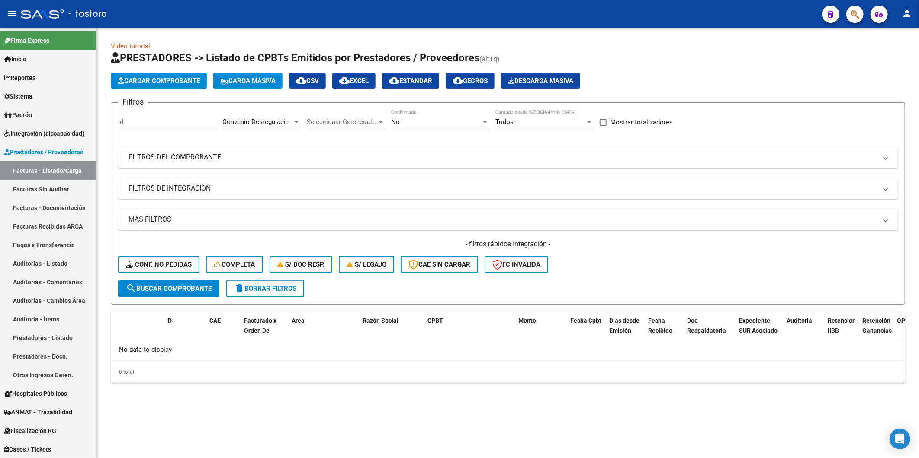
click at [269, 118] on div "Convenio Desregulacion Area" at bounding box center [261, 119] width 78 height 19
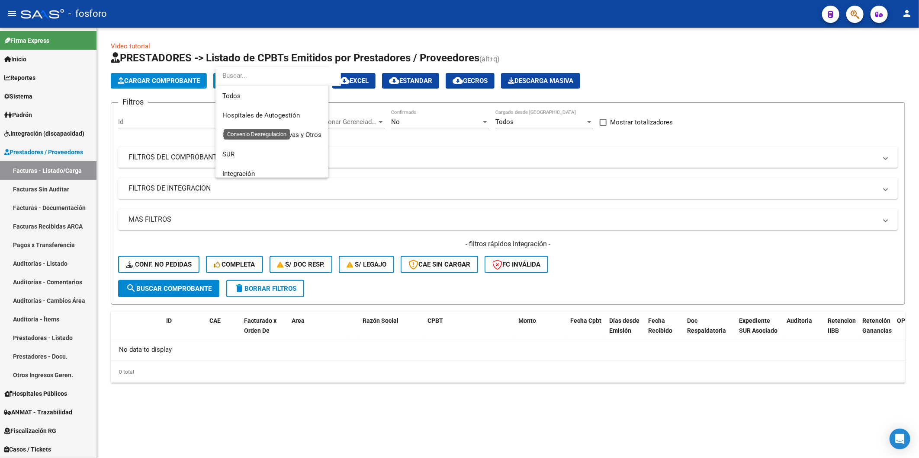
scroll to position [91, 0]
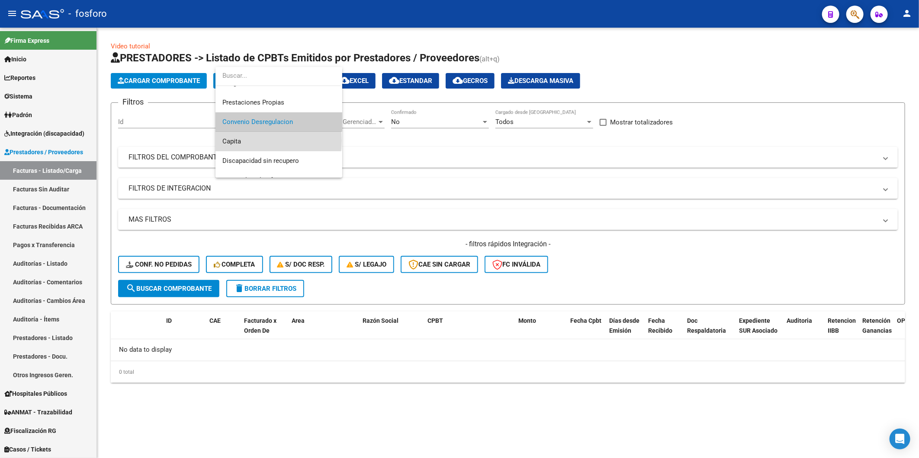
click at [261, 141] on span "Capita" at bounding box center [278, 141] width 113 height 19
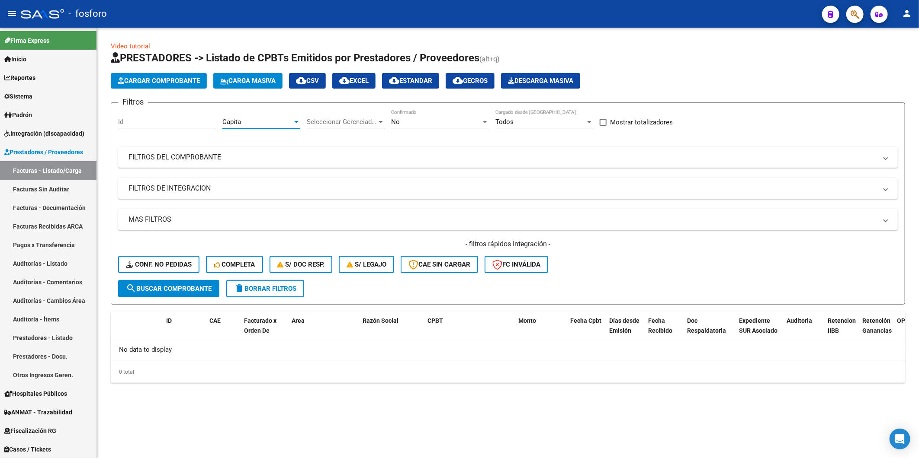
click at [163, 286] on span "search Buscar Comprobante" at bounding box center [169, 289] width 86 height 8
click at [251, 115] on div "Capita Area" at bounding box center [261, 119] width 78 height 19
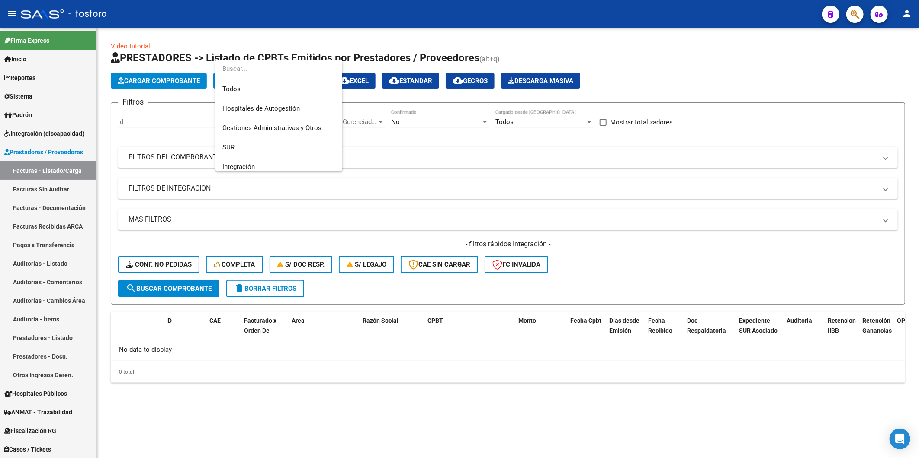
scroll to position [103, 0]
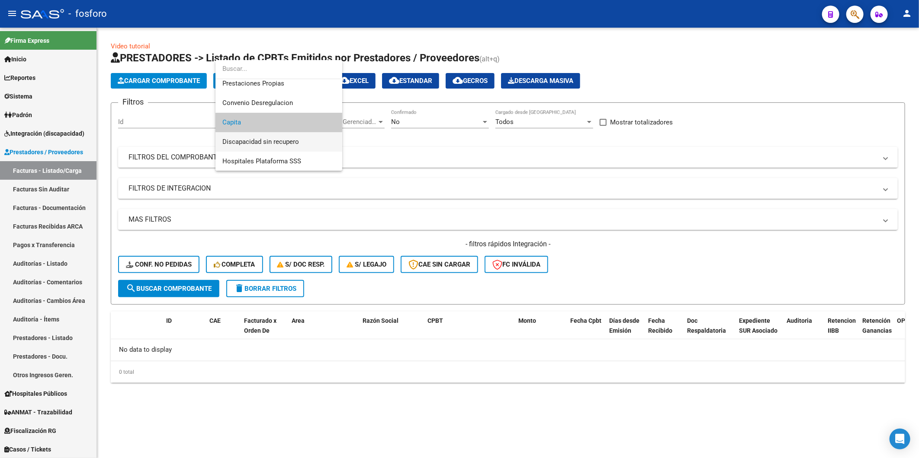
click at [244, 148] on span "Discapacidad sin recupero" at bounding box center [278, 141] width 113 height 19
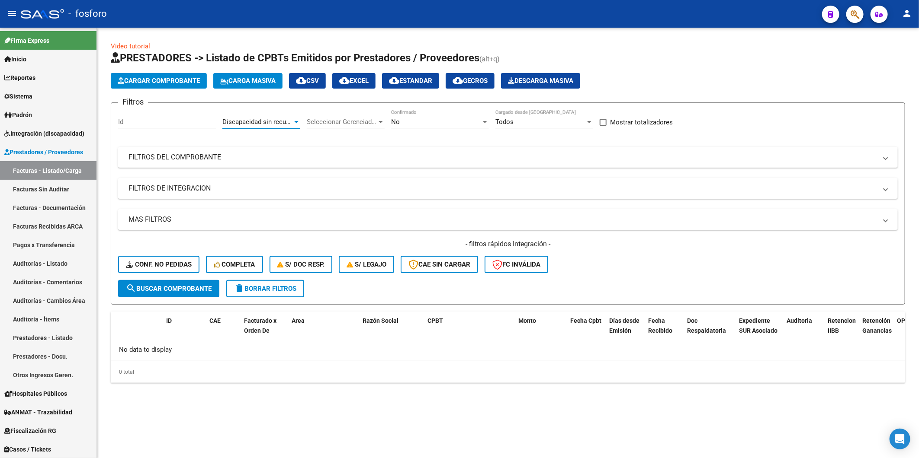
click at [190, 293] on button "search Buscar Comprobante" at bounding box center [168, 288] width 101 height 17
click at [277, 117] on div "Discapacidad sin recupero Area" at bounding box center [261, 119] width 78 height 19
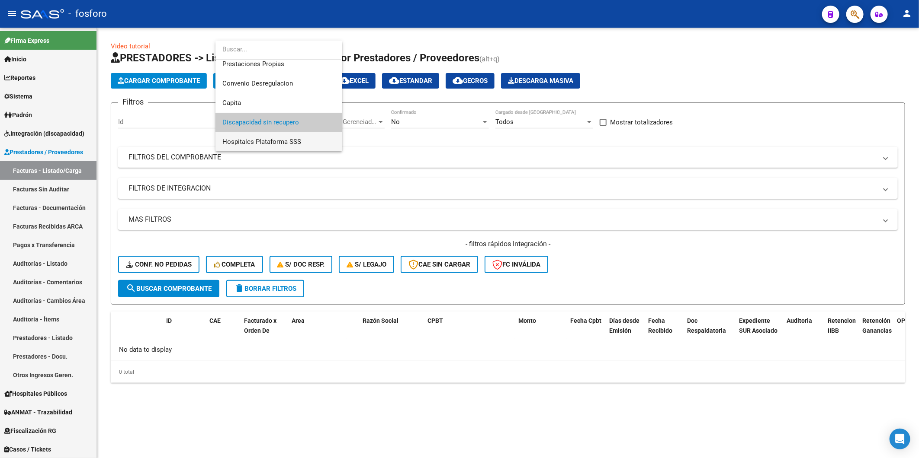
click at [267, 149] on span "Hospitales Plataforma SSS" at bounding box center [278, 141] width 113 height 19
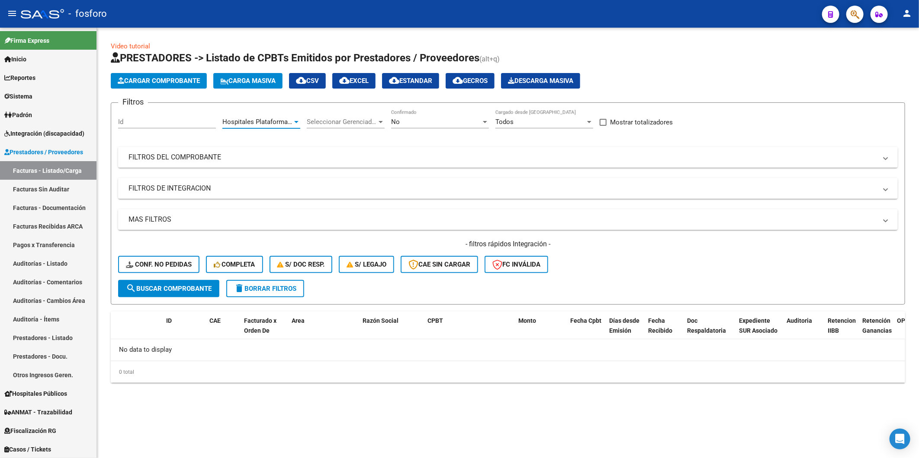
click at [188, 283] on button "search Buscar Comprobante" at bounding box center [168, 288] width 101 height 17
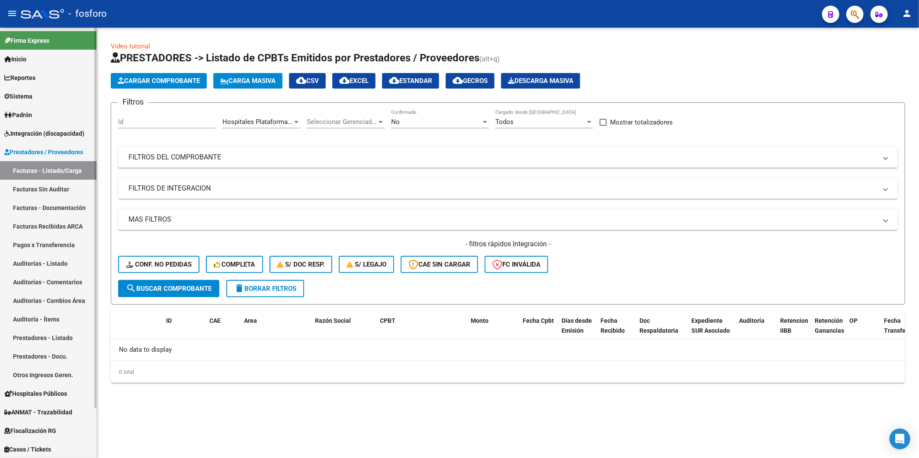
click at [37, 167] on link "Facturas - Listado/Carga" at bounding box center [48, 170] width 96 height 19
click at [44, 58] on link "Inicio" at bounding box center [48, 59] width 96 height 19
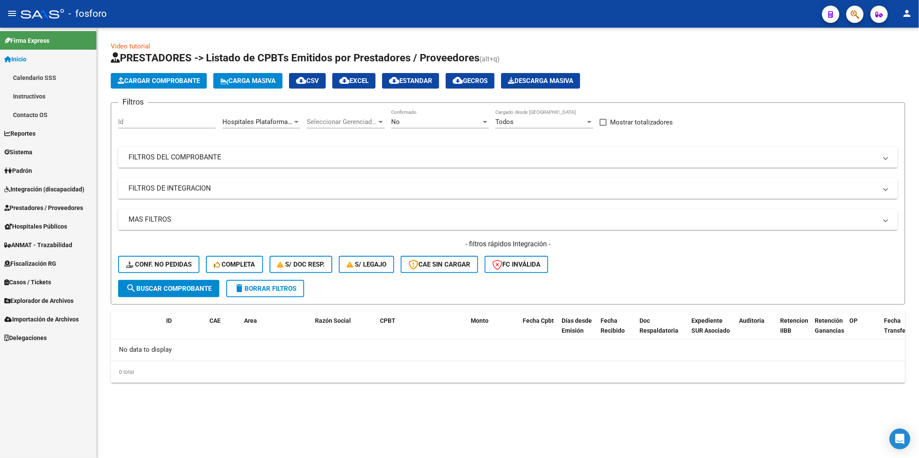
click at [860, 15] on button "button" at bounding box center [854, 14] width 17 height 17
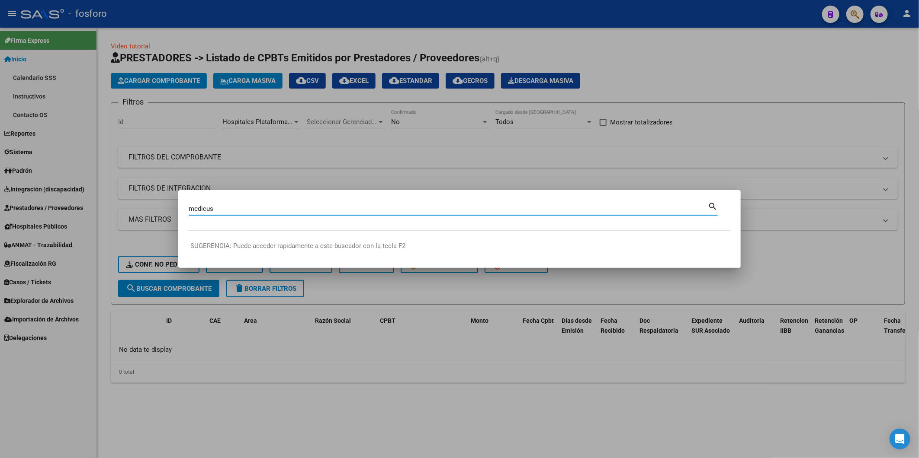
type input "medicus"
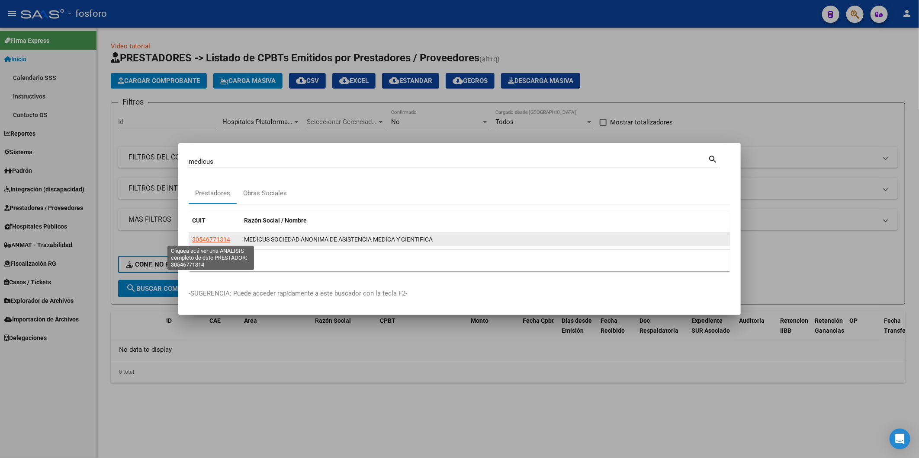
click at [206, 239] on span "30546771314" at bounding box center [211, 239] width 38 height 7
type textarea "30546771314"
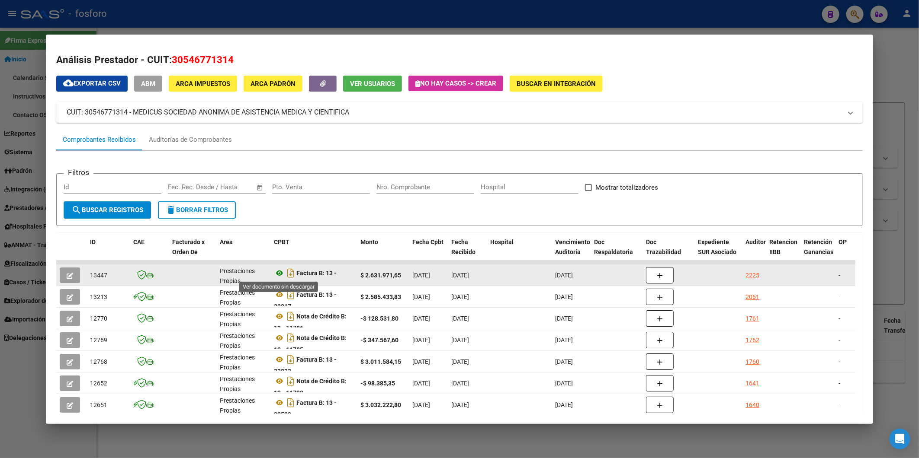
click at [276, 273] on icon at bounding box center [279, 273] width 11 height 10
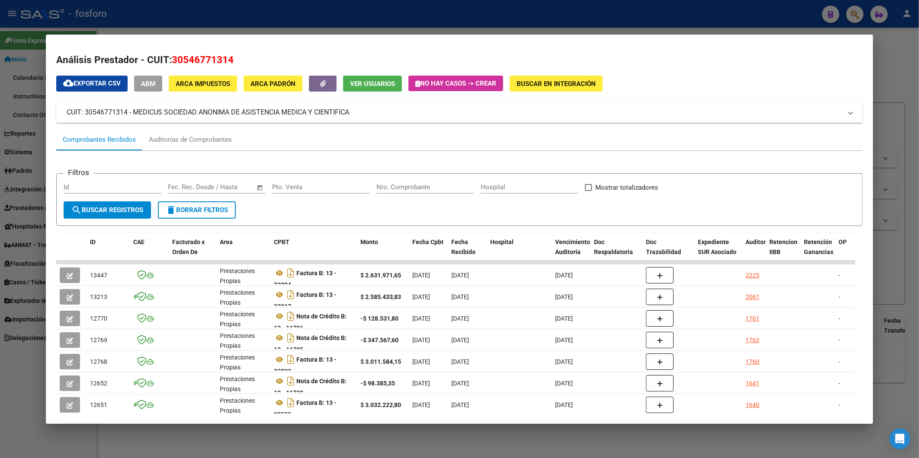
click at [897, 163] on div at bounding box center [459, 229] width 919 height 458
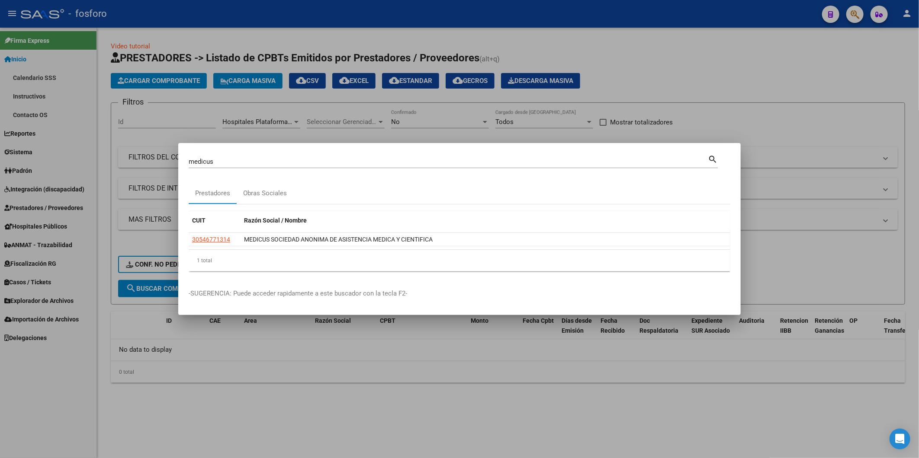
click at [681, 63] on div at bounding box center [459, 229] width 919 height 458
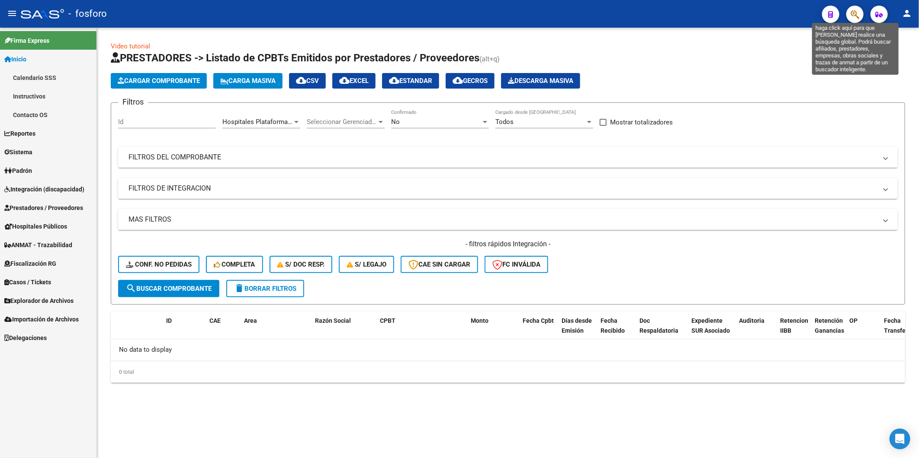
click at [852, 18] on icon "button" at bounding box center [854, 15] width 9 height 10
